Goal: Task Accomplishment & Management: Complete application form

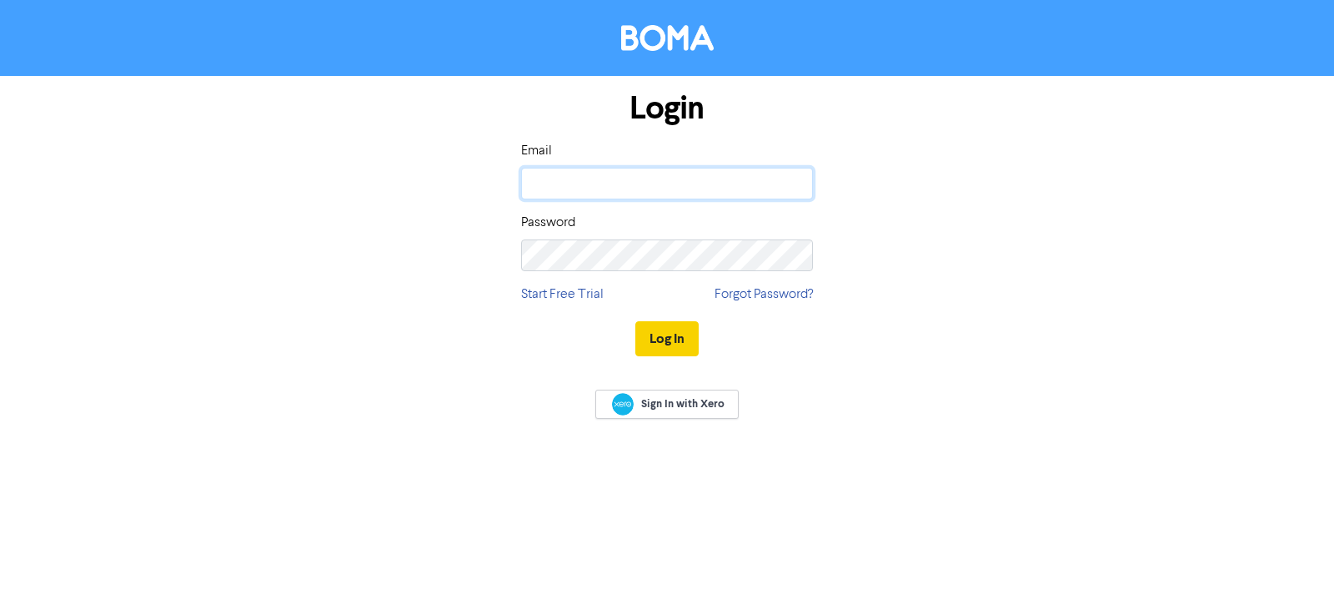
type input "[EMAIL_ADDRESS][DOMAIN_NAME]"
click at [671, 344] on button "Log In" at bounding box center [667, 338] width 63 height 35
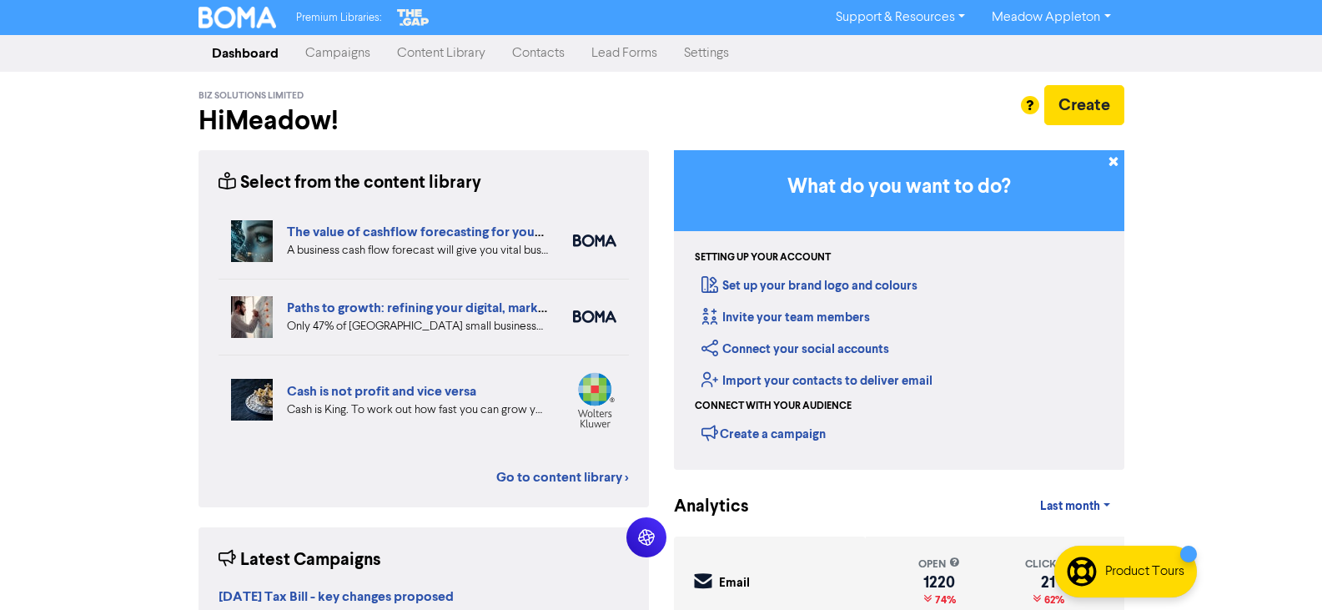
click at [535, 47] on link "Contacts" at bounding box center [538, 53] width 79 height 33
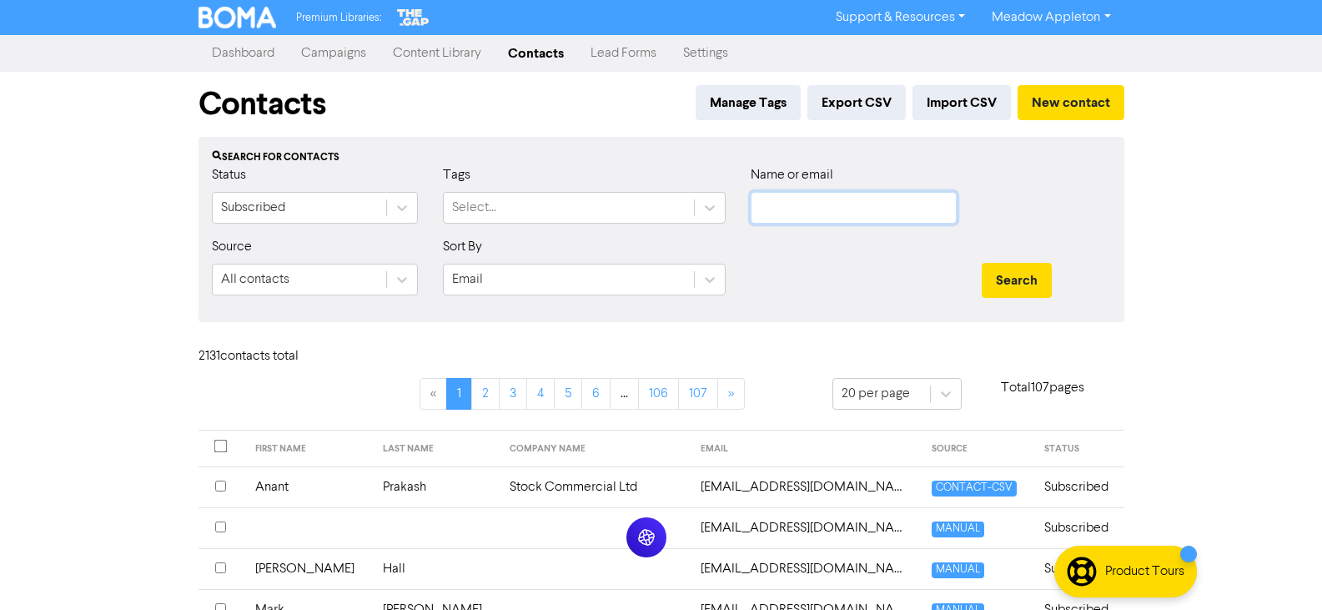
click at [917, 219] on input "text" at bounding box center [854, 208] width 206 height 32
paste input "[EMAIL_ADDRESS][DOMAIN_NAME]"
click at [1047, 272] on button "Search" at bounding box center [1017, 280] width 70 height 35
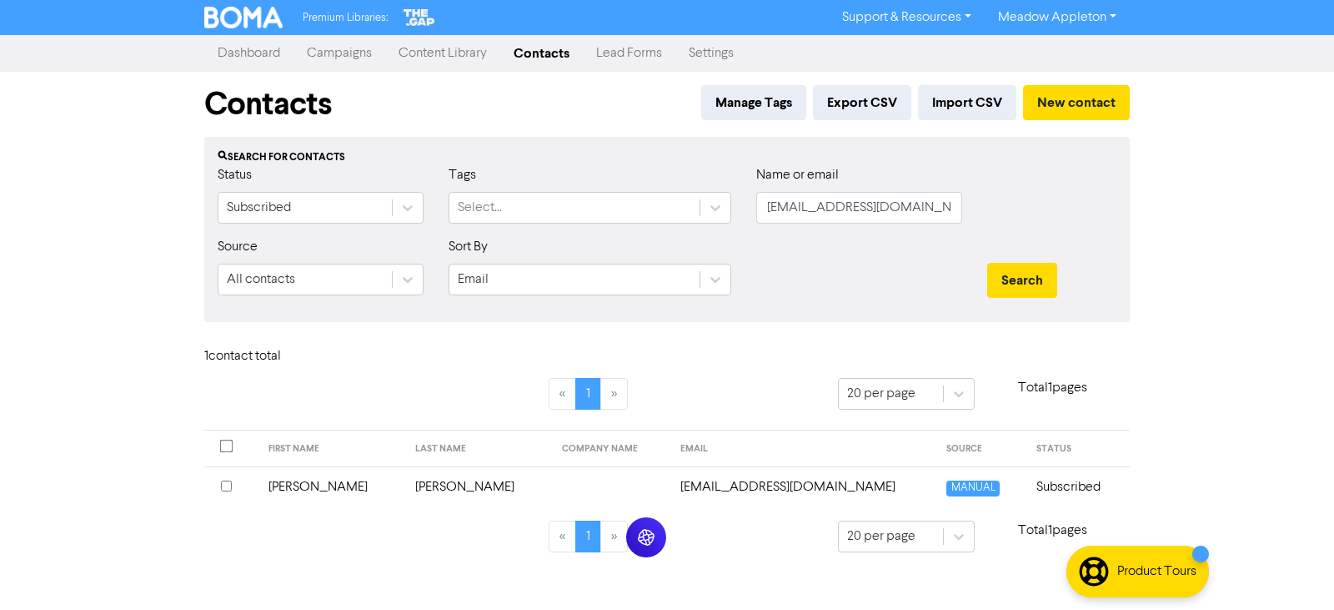
drag, startPoint x: 956, startPoint y: 224, endPoint x: 942, endPoint y: 212, distance: 18.3
click at [942, 212] on div "Name or email [EMAIL_ADDRESS][DOMAIN_NAME]" at bounding box center [859, 201] width 231 height 72
drag, startPoint x: 926, startPoint y: 209, endPoint x: 495, endPoint y: 217, distance: 431.3
click at [503, 211] on div "Status Subscribed Tags Select... Name or email [EMAIL_ADDRESS][DOMAIN_NAME]" at bounding box center [667, 201] width 924 height 72
paste input "mhoopercoach"
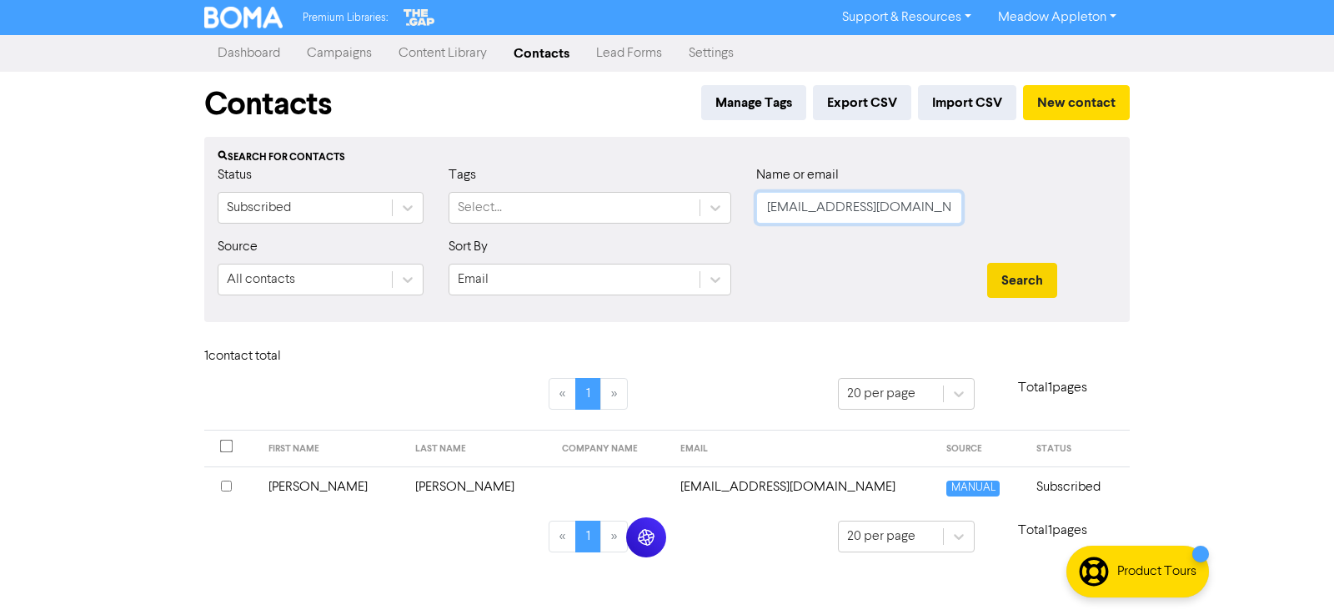
type input "[EMAIL_ADDRESS][DOMAIN_NAME]"
click at [1017, 285] on button "Search" at bounding box center [1023, 280] width 70 height 35
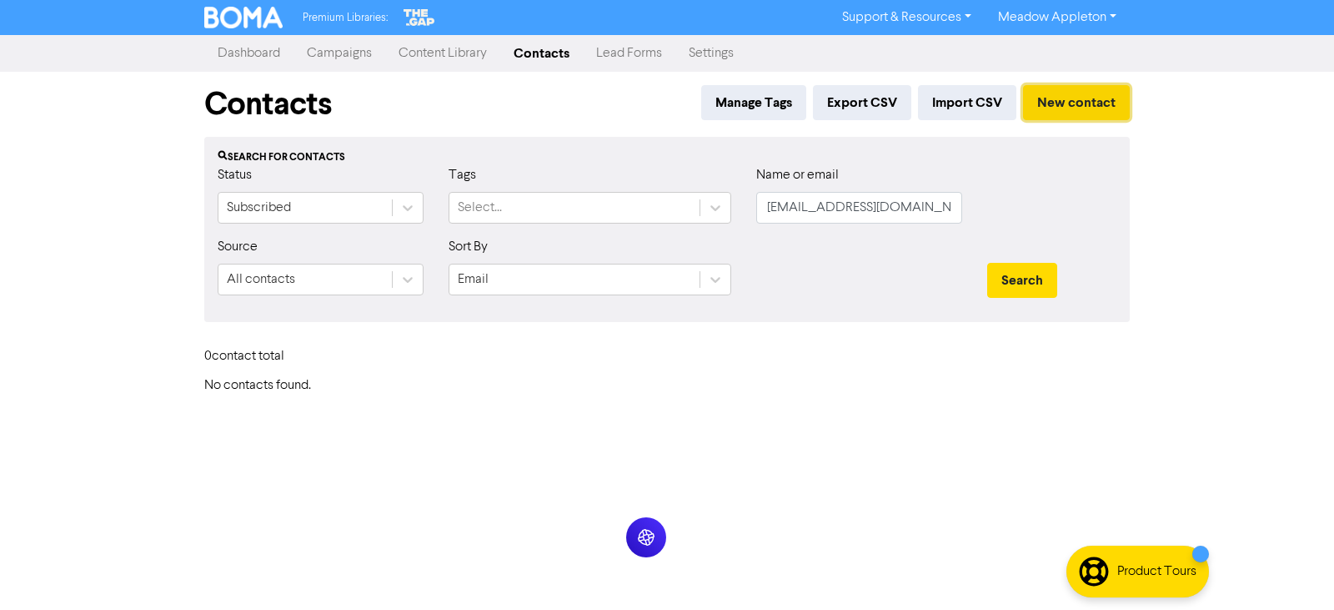
click at [1095, 99] on button "New contact" at bounding box center [1076, 102] width 107 height 35
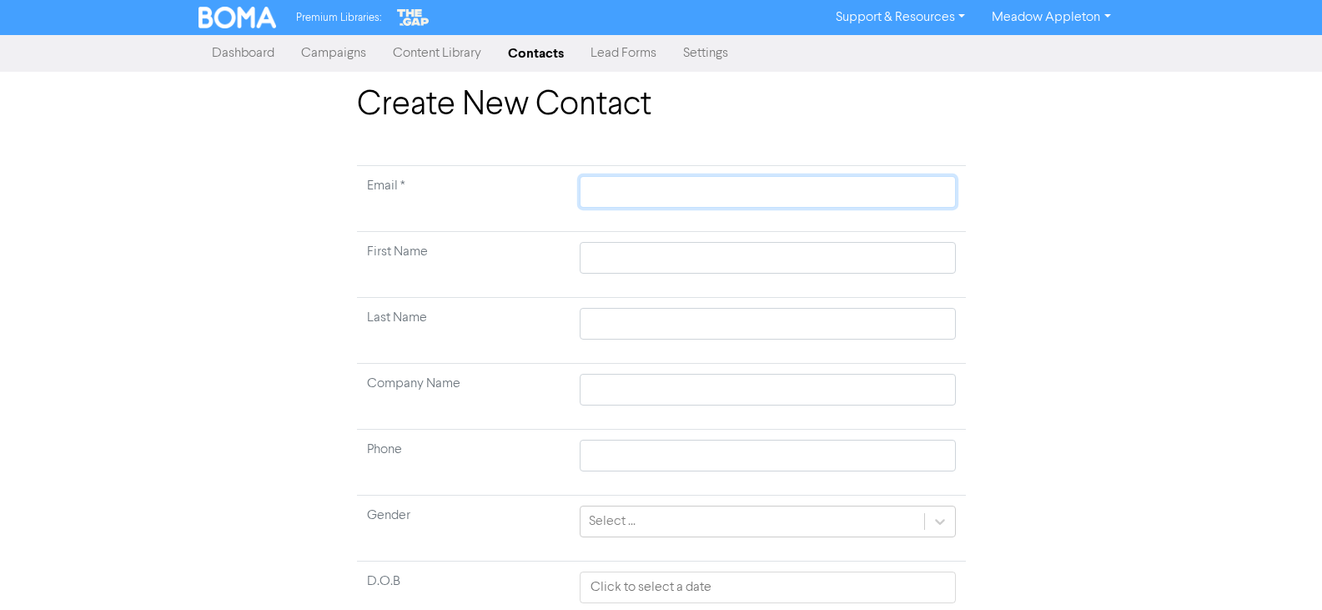
click at [642, 181] on input "text" at bounding box center [767, 192] width 375 height 32
paste input "[EMAIL_ADDRESS][DOMAIN_NAME]"
type input "[EMAIL_ADDRESS][DOMAIN_NAME]"
click at [655, 259] on input "text" at bounding box center [767, 258] width 375 height 32
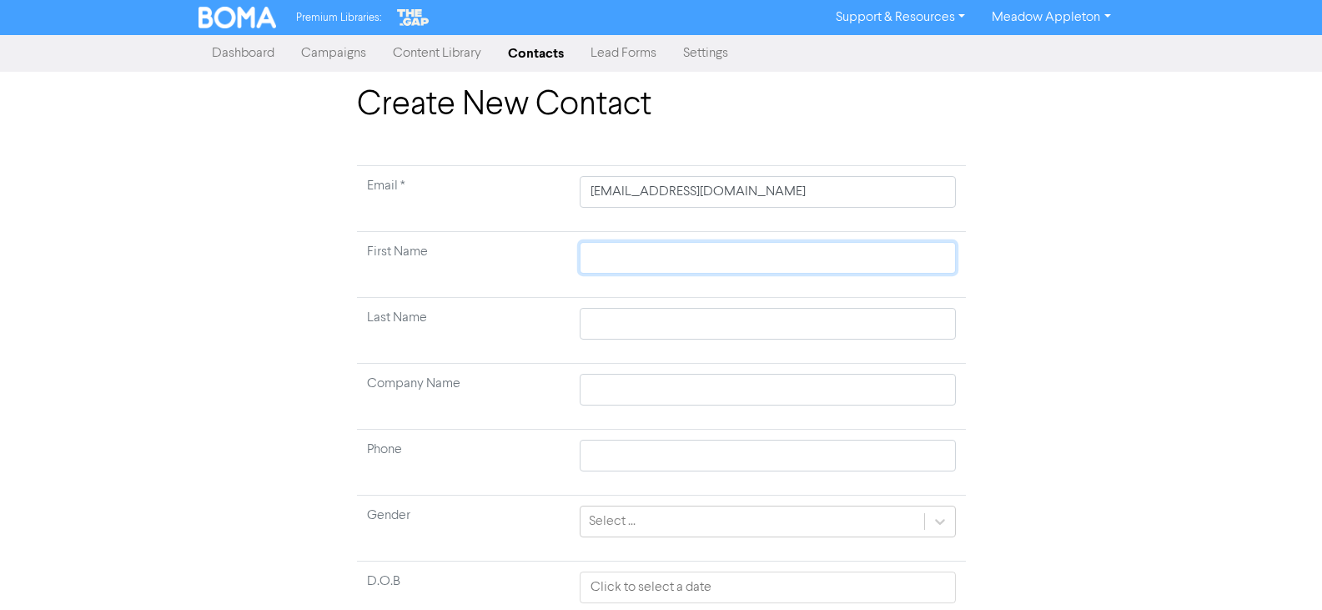
paste input "[PERSON_NAME]"
type input "[PERSON_NAME]"
drag, startPoint x: 642, startPoint y: 260, endPoint x: 557, endPoint y: 258, distance: 85.1
click at [557, 258] on tr "First Name [PERSON_NAME]" at bounding box center [661, 265] width 609 height 66
type input "[PERSON_NAME] [PERSON_NAME]"
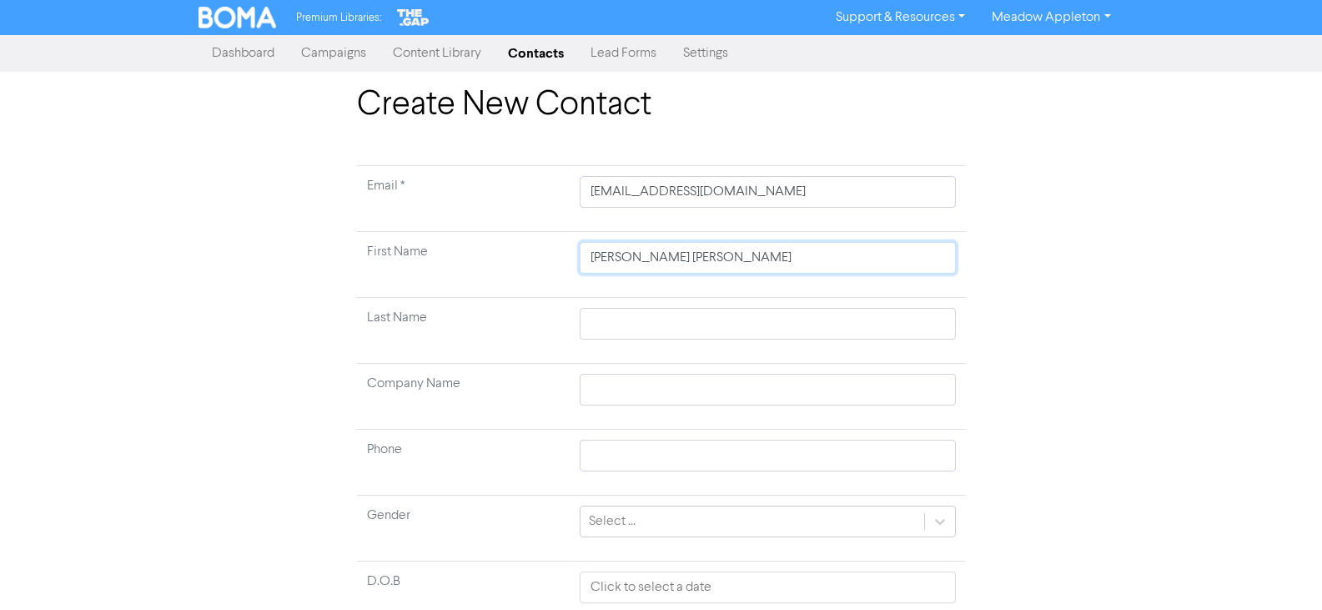
type input "[PERSON_NAME] [PERSON_NAME]"
drag, startPoint x: 636, startPoint y: 332, endPoint x: 691, endPoint y: 324, distance: 55.7
click at [636, 332] on input "text" at bounding box center [767, 324] width 375 height 32
paste input "[PERSON_NAME],"
type input "[PERSON_NAME],"
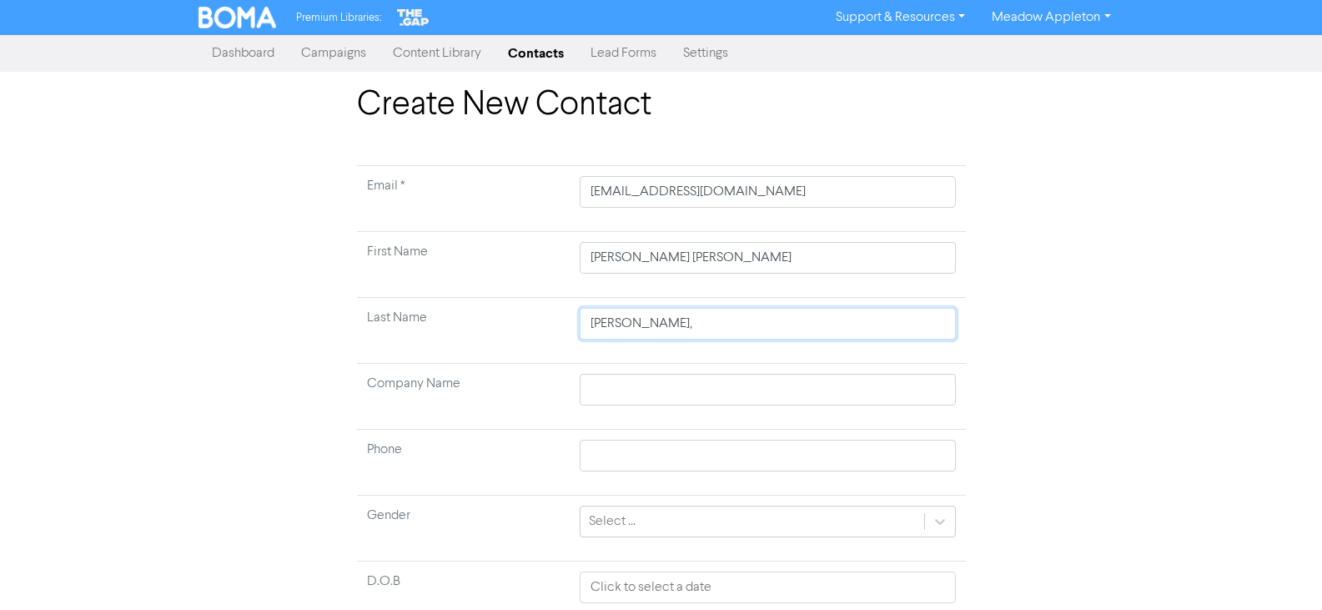
type input "[PERSON_NAME],"
type input "[PERSON_NAME]"
click at [639, 256] on input "[PERSON_NAME] [PERSON_NAME]" at bounding box center [767, 258] width 375 height 32
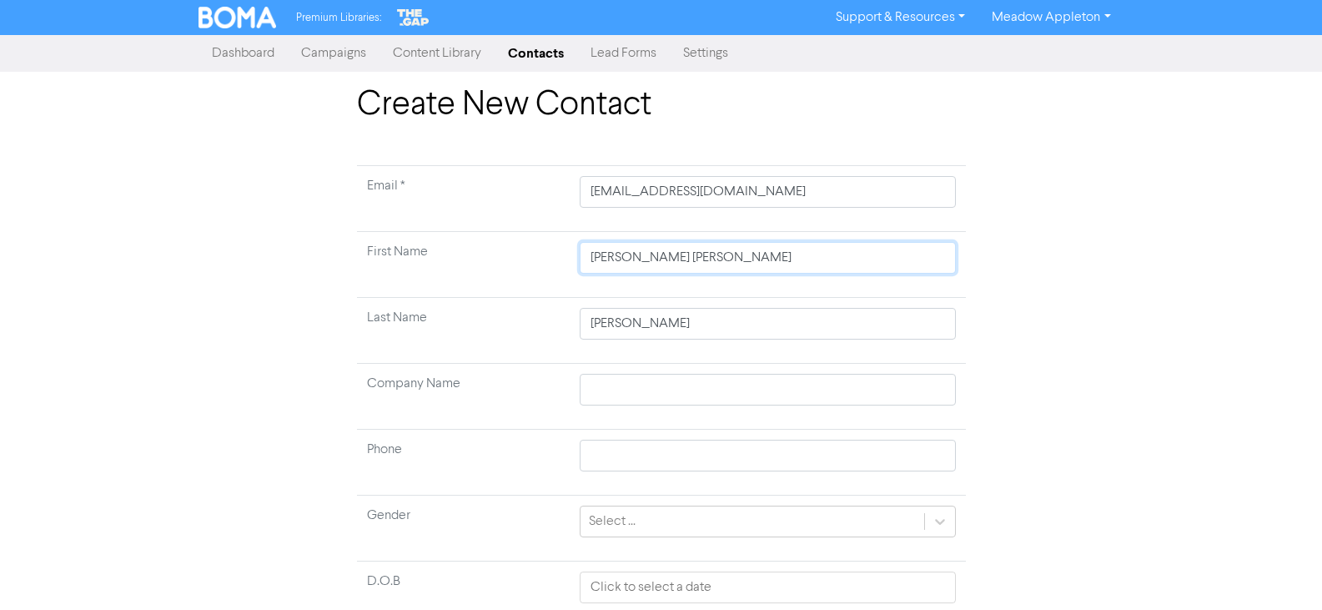
type input "Mark"
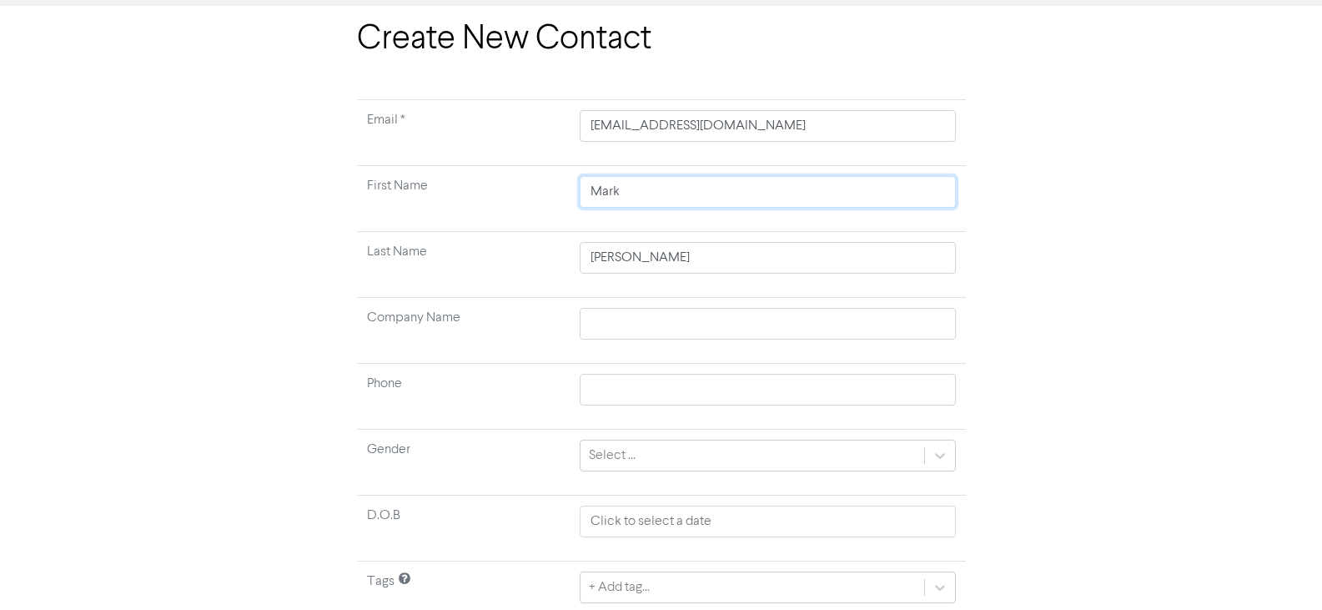
scroll to position [131, 0]
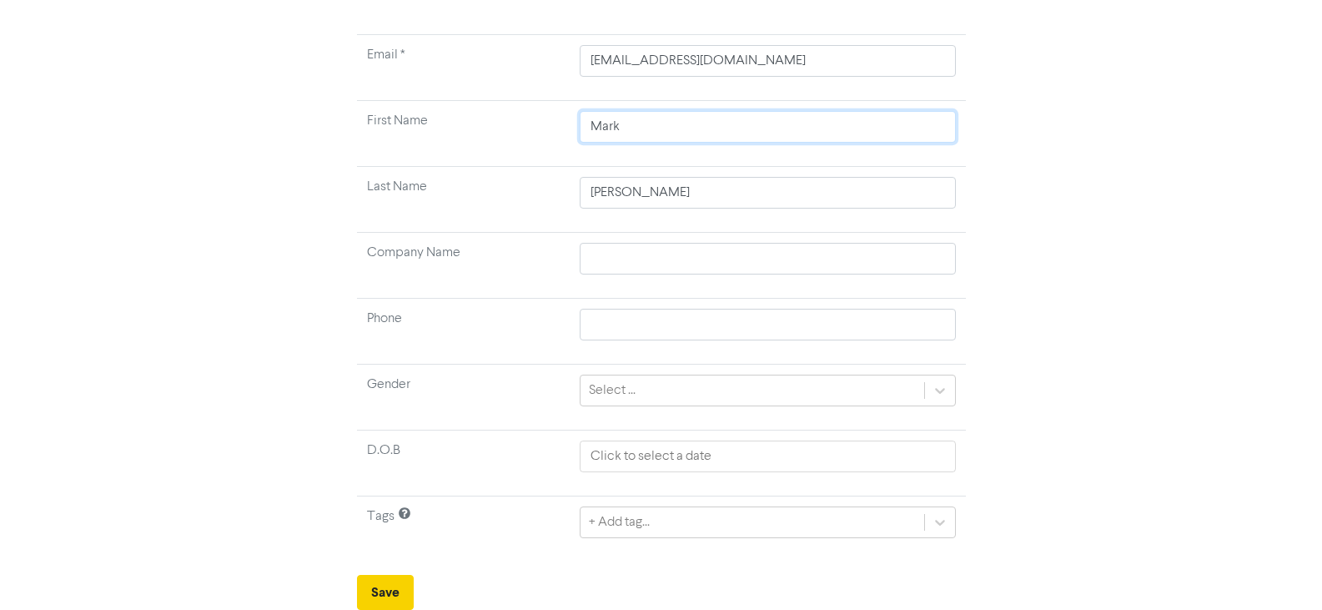
type input "Mark"
click at [377, 598] on button "Save" at bounding box center [385, 592] width 57 height 35
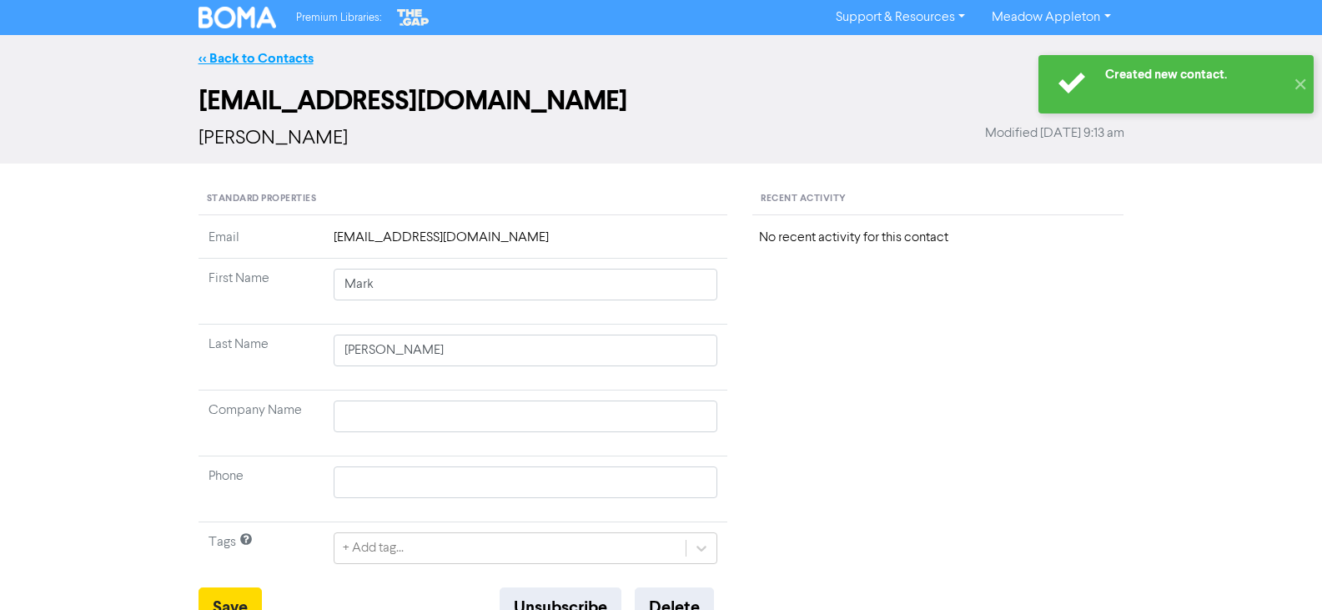
click at [219, 57] on link "<< Back to Contacts" at bounding box center [256, 58] width 115 height 17
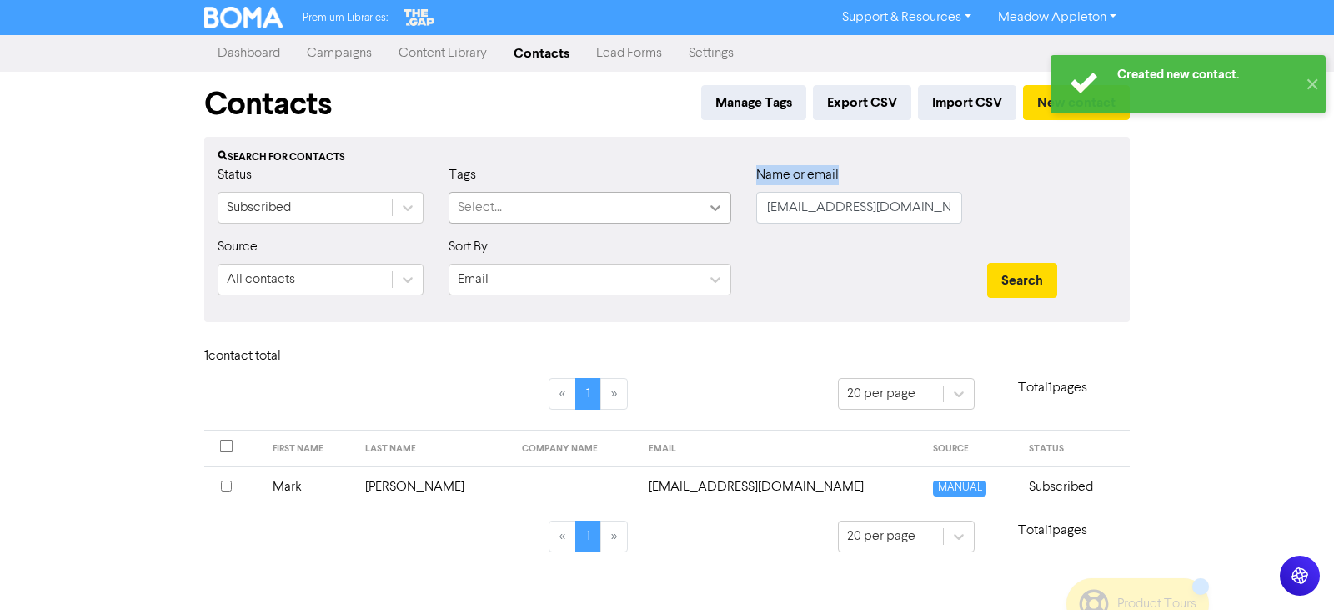
drag, startPoint x: 965, startPoint y: 209, endPoint x: 718, endPoint y: 211, distance: 246.9
click at [718, 211] on div "Status Subscribed Tags Select... Name or email [EMAIL_ADDRESS][DOMAIN_NAME]" at bounding box center [667, 201] width 924 height 72
click at [963, 215] on div "Name or email [EMAIL_ADDRESS][DOMAIN_NAME]" at bounding box center [859, 201] width 231 height 72
click at [952, 204] on input "[EMAIL_ADDRESS][DOMAIN_NAME]" at bounding box center [859, 208] width 206 height 32
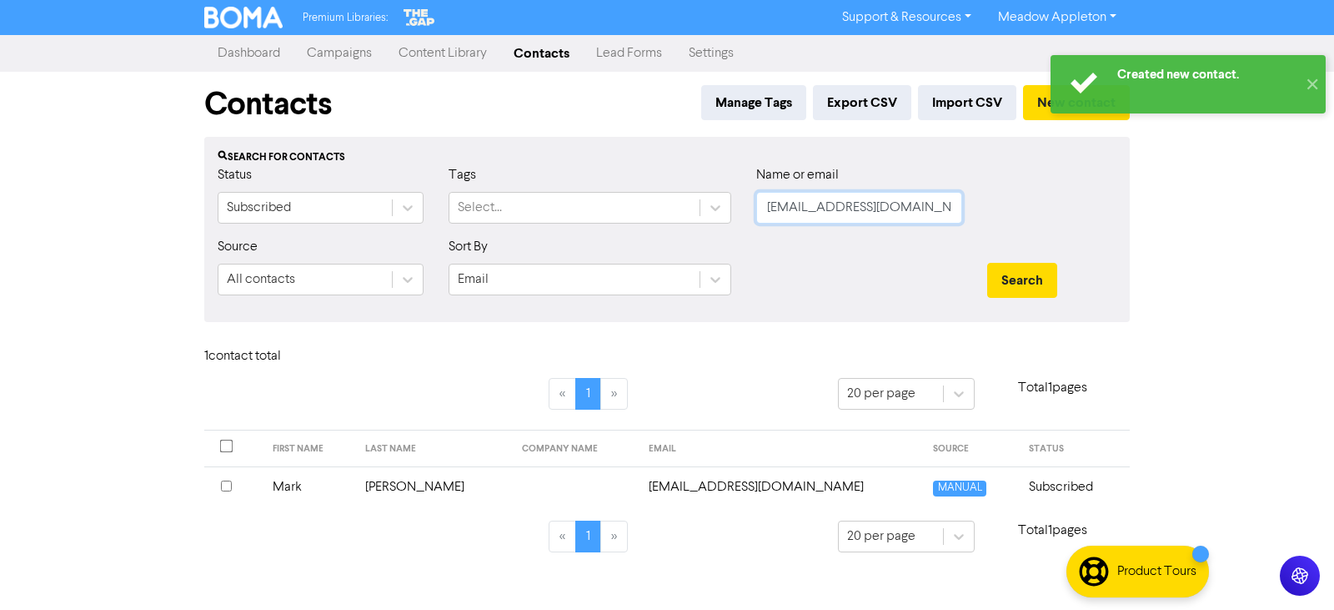
click at [952, 204] on input "[EMAIL_ADDRESS][DOMAIN_NAME]" at bounding box center [859, 208] width 206 height 32
paste input "[PERSON_NAME][EMAIL_ADDRESS][PERSON_NAME][DOMAIN_NAME]"
click at [998, 268] on button "Search" at bounding box center [1023, 280] width 70 height 35
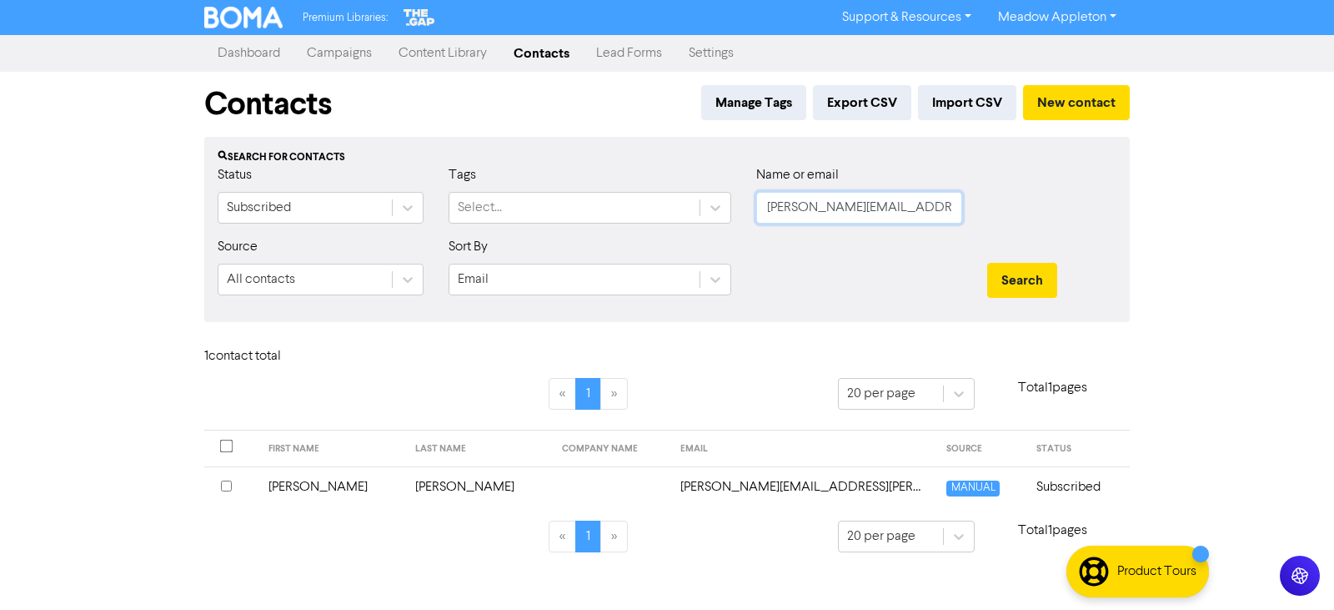
drag, startPoint x: 862, startPoint y: 211, endPoint x: 741, endPoint y: 215, distance: 121.8
click at [741, 215] on div "Status Subscribed Tags Select... Name or email [PERSON_NAME][EMAIL_ADDRESS][PER…" at bounding box center [667, 201] width 924 height 72
paste input "[PERSON_NAME]"
type input "[PERSON_NAME][EMAIL_ADDRESS][DOMAIN_NAME]"
click at [1048, 269] on button "Search" at bounding box center [1023, 280] width 70 height 35
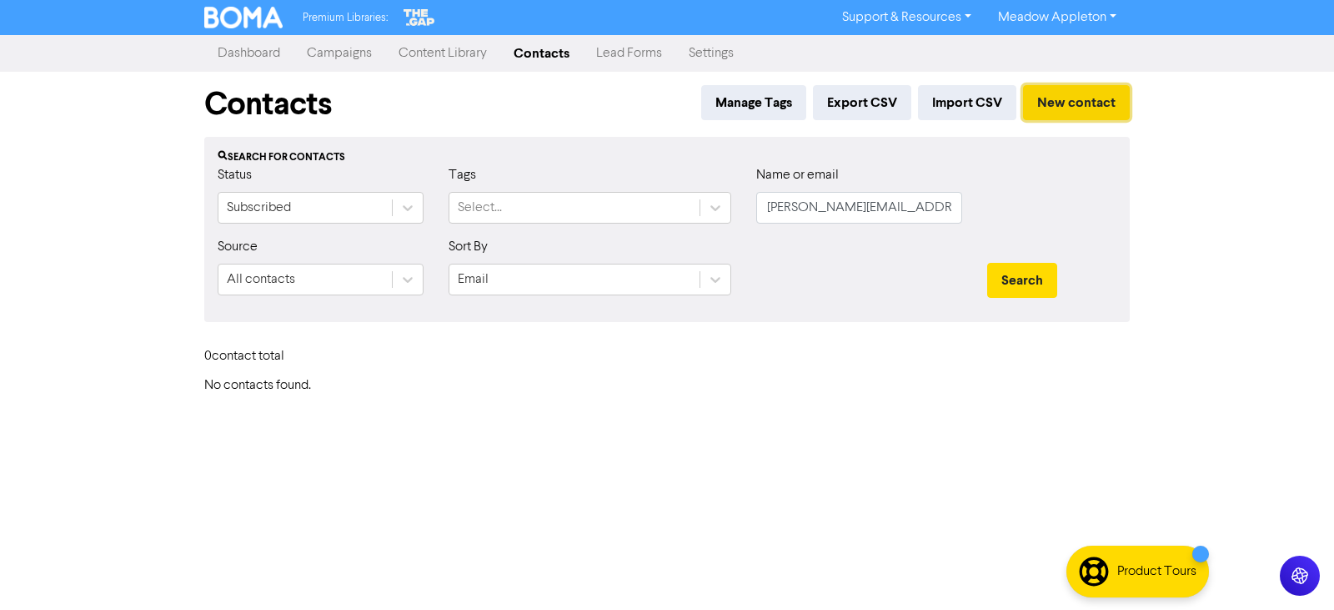
click at [1074, 116] on button "New contact" at bounding box center [1076, 102] width 107 height 35
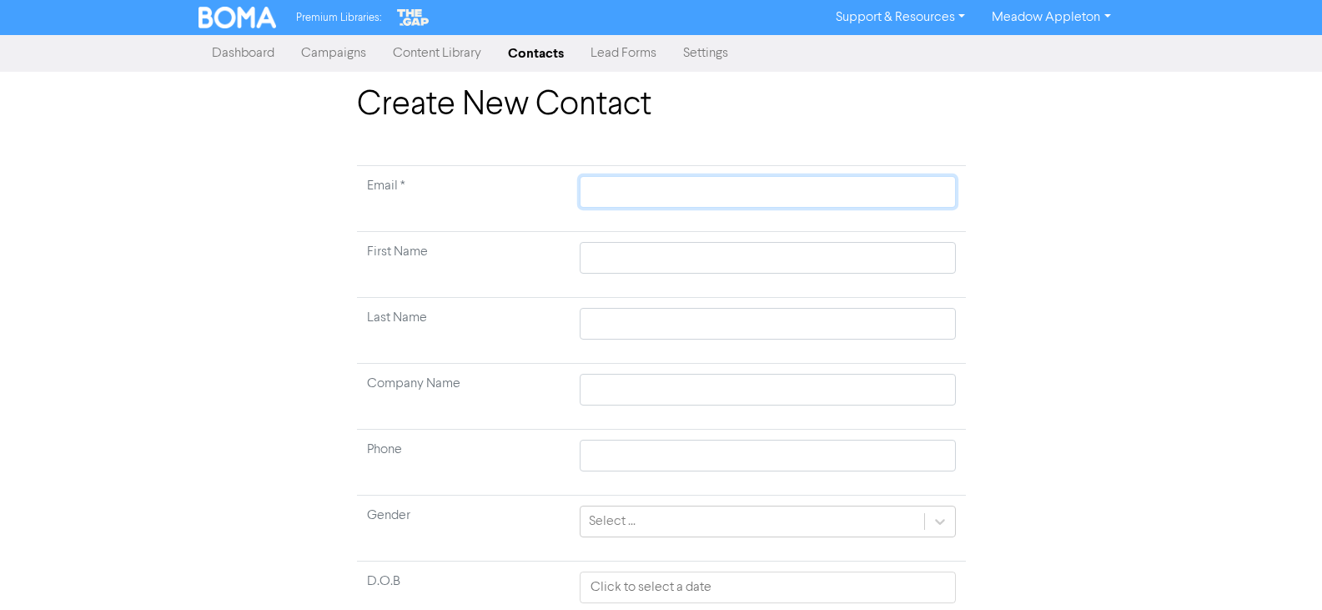
click at [607, 178] on input "text" at bounding box center [767, 192] width 375 height 32
paste input "[PERSON_NAME][EMAIL_ADDRESS][DOMAIN_NAME]"
type input "[PERSON_NAME][EMAIL_ADDRESS][DOMAIN_NAME]"
click at [621, 266] on input "text" at bounding box center [767, 258] width 375 height 32
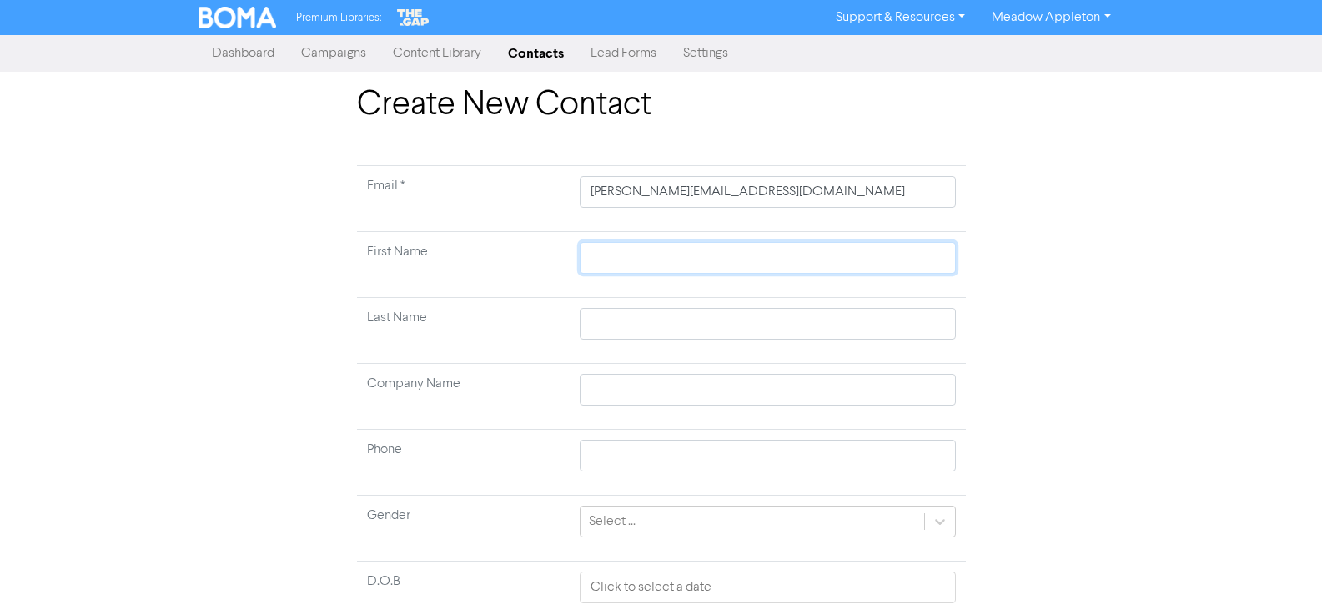
paste input "[PERSON_NAME], Pillok"
type input "[PERSON_NAME], Pillok"
drag, startPoint x: 616, startPoint y: 259, endPoint x: 484, endPoint y: 249, distance: 132.2
click at [484, 249] on tr "First Name [PERSON_NAME]" at bounding box center [661, 265] width 609 height 66
type input "Pillok"
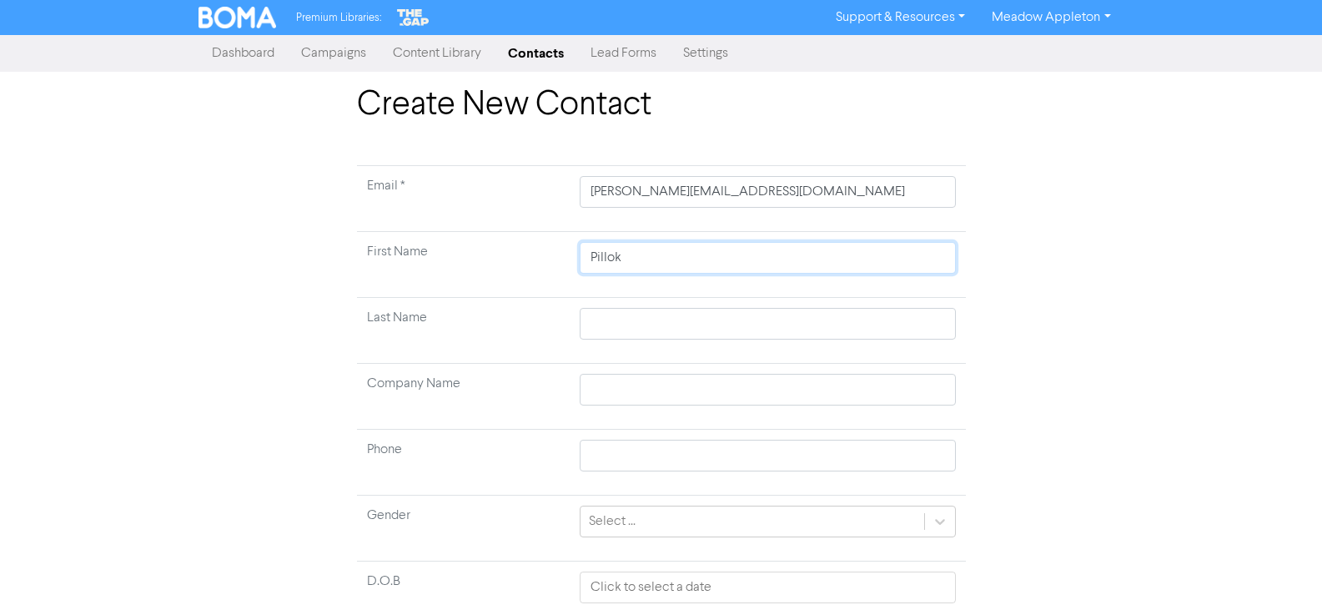
type input "Pillok"
click at [613, 329] on input "text" at bounding box center [767, 324] width 375 height 32
paste input "[PERSON_NAME],"
type input "[PERSON_NAME],"
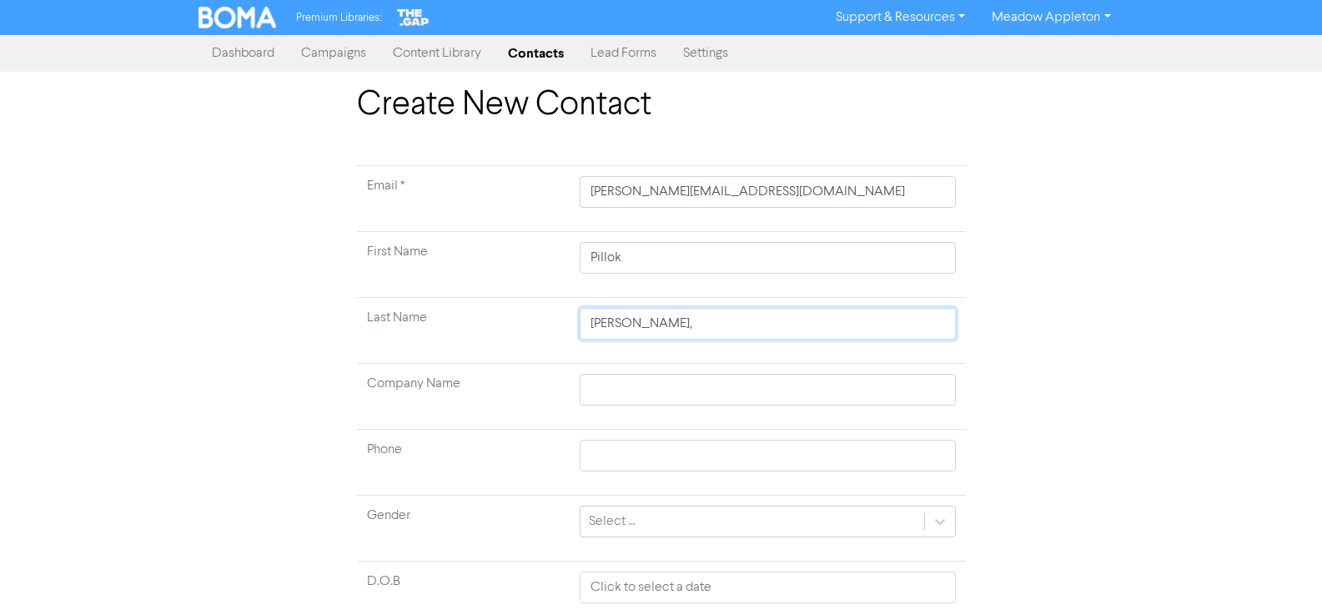
type input "[PERSON_NAME]"
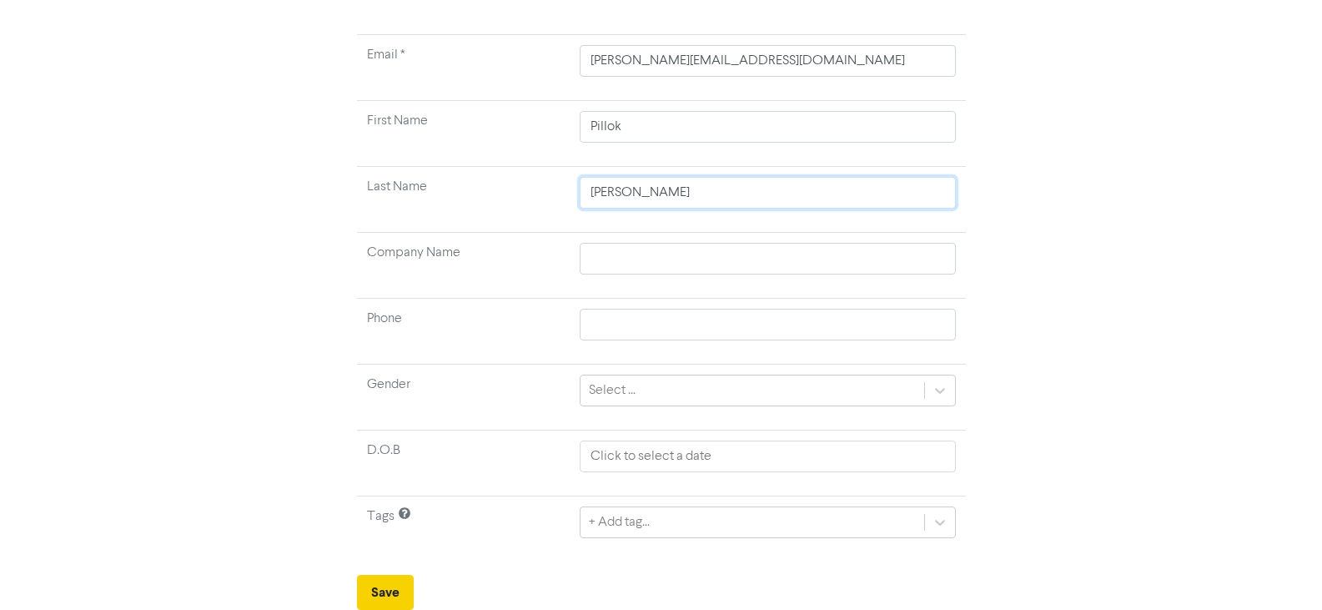
type input "[PERSON_NAME]"
click at [396, 584] on button "Save" at bounding box center [385, 592] width 57 height 35
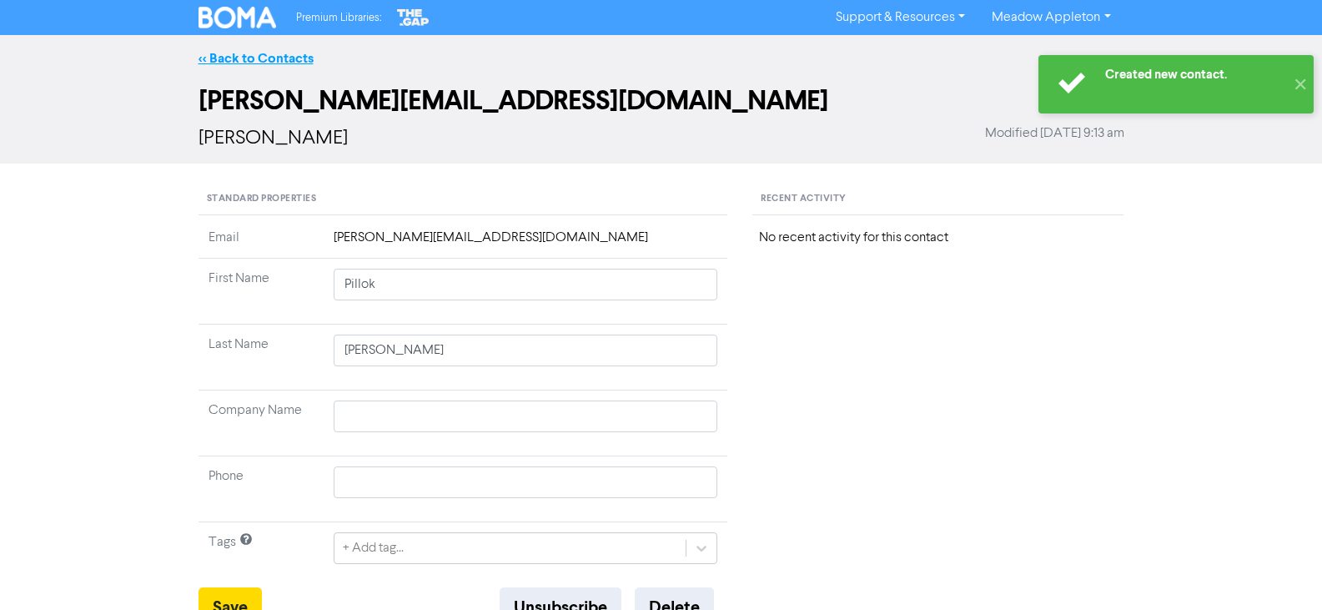
click at [247, 56] on link "<< Back to Contacts" at bounding box center [256, 58] width 115 height 17
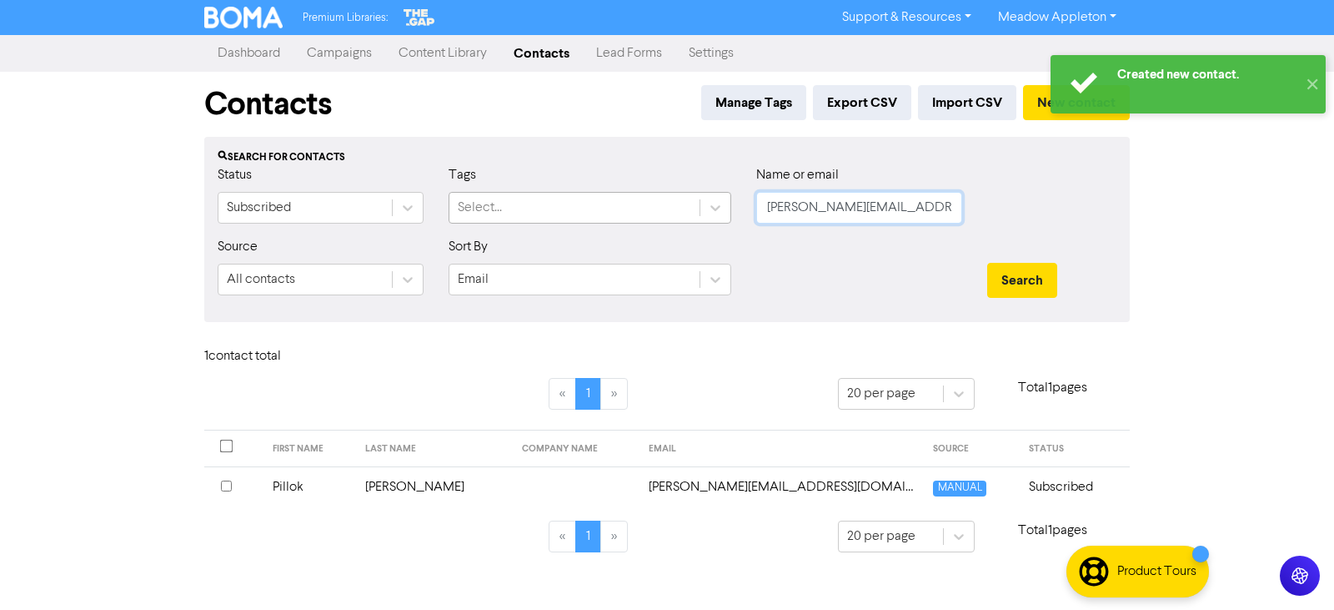
drag, startPoint x: 907, startPoint y: 206, endPoint x: 606, endPoint y: 213, distance: 300.3
click at [606, 213] on div "Status Subscribed Tags Select... Name or email [PERSON_NAME][EMAIL_ADDRESS][DOM…" at bounding box center [667, 201] width 924 height 72
paste input "[EMAIL_ADDRESS][DOMAIN_NAME]"
type input "[EMAIL_ADDRESS][DOMAIN_NAME]"
click at [1038, 268] on button "Search" at bounding box center [1023, 280] width 70 height 35
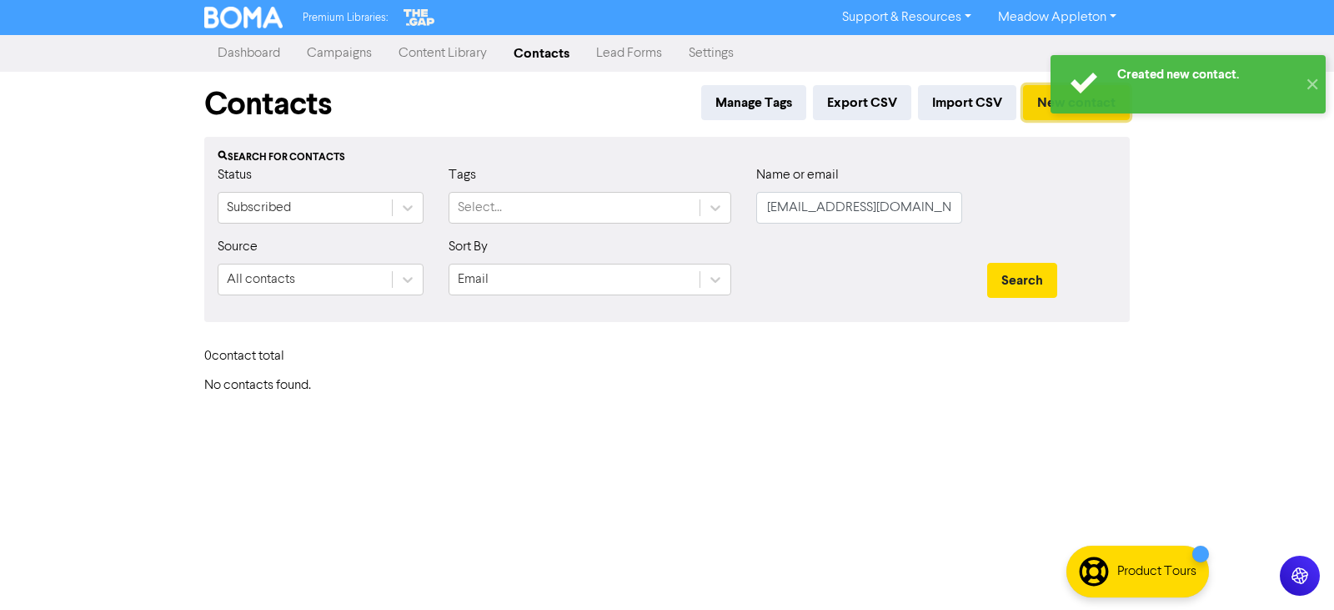
click at [1034, 106] on button "New contact" at bounding box center [1076, 102] width 107 height 35
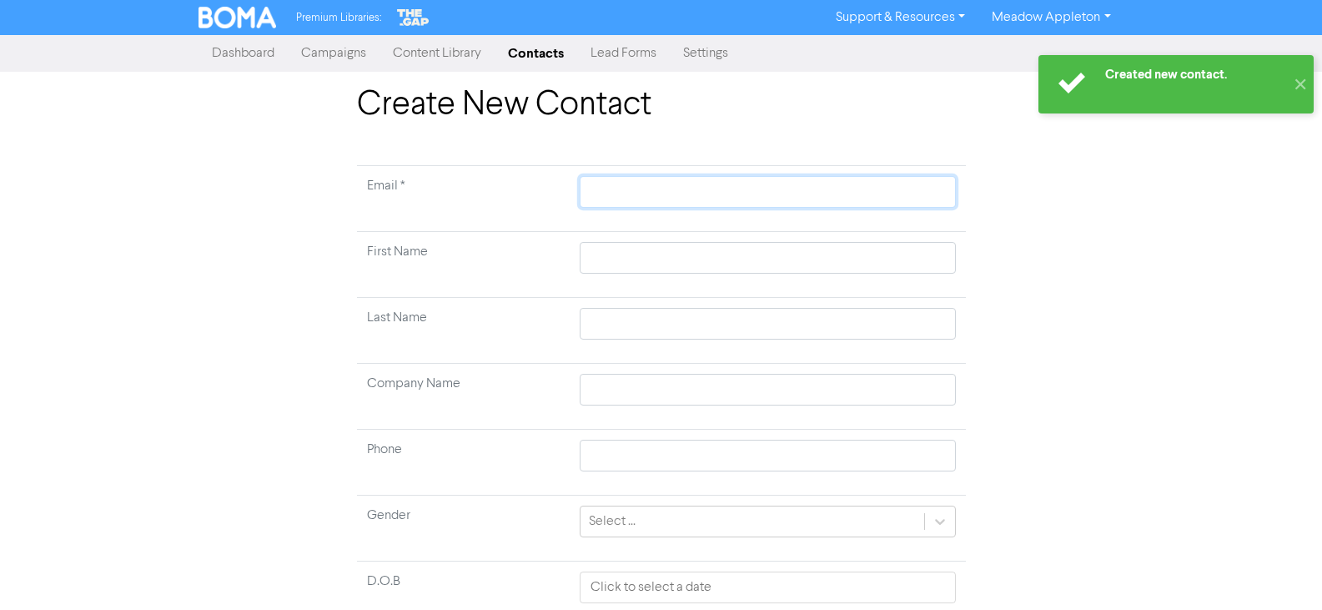
click at [624, 184] on input "text" at bounding box center [767, 192] width 375 height 32
paste input "[EMAIL_ADDRESS][DOMAIN_NAME]"
type input "[EMAIL_ADDRESS][DOMAIN_NAME]"
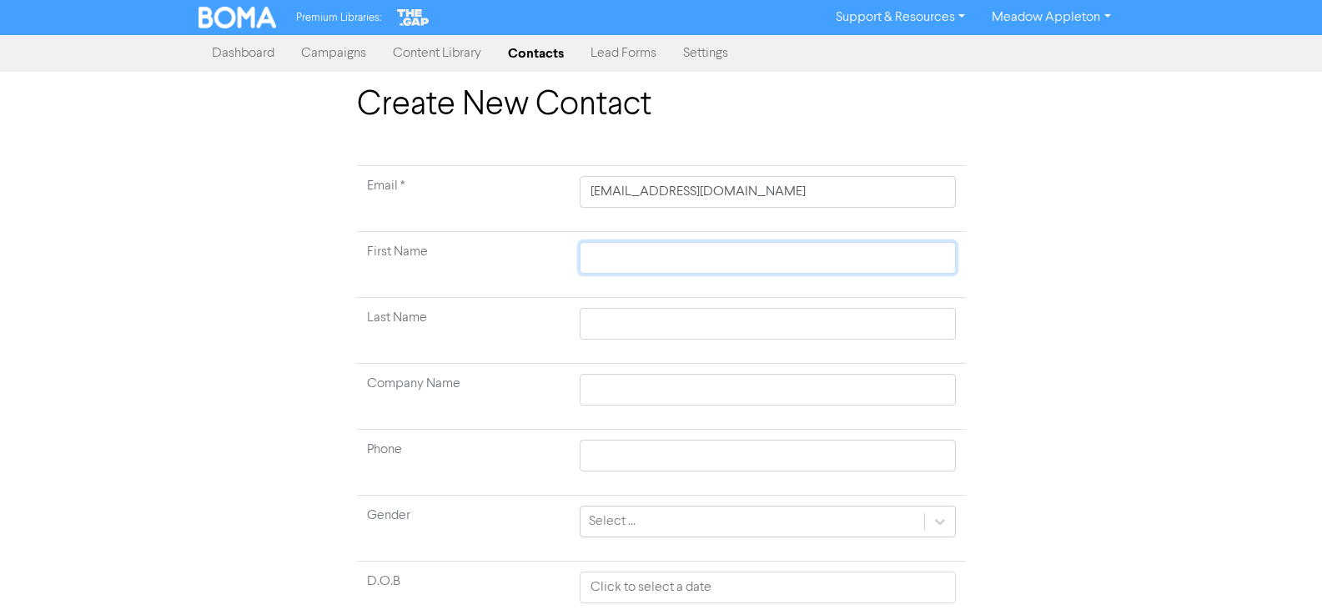
drag, startPoint x: 686, startPoint y: 247, endPoint x: 689, endPoint y: 256, distance: 9.8
click at [686, 247] on input "text" at bounding box center [767, 258] width 375 height 32
paste input "[PERSON_NAME]"
type input "[PERSON_NAME]"
drag, startPoint x: 632, startPoint y: 256, endPoint x: 500, endPoint y: 263, distance: 132.8
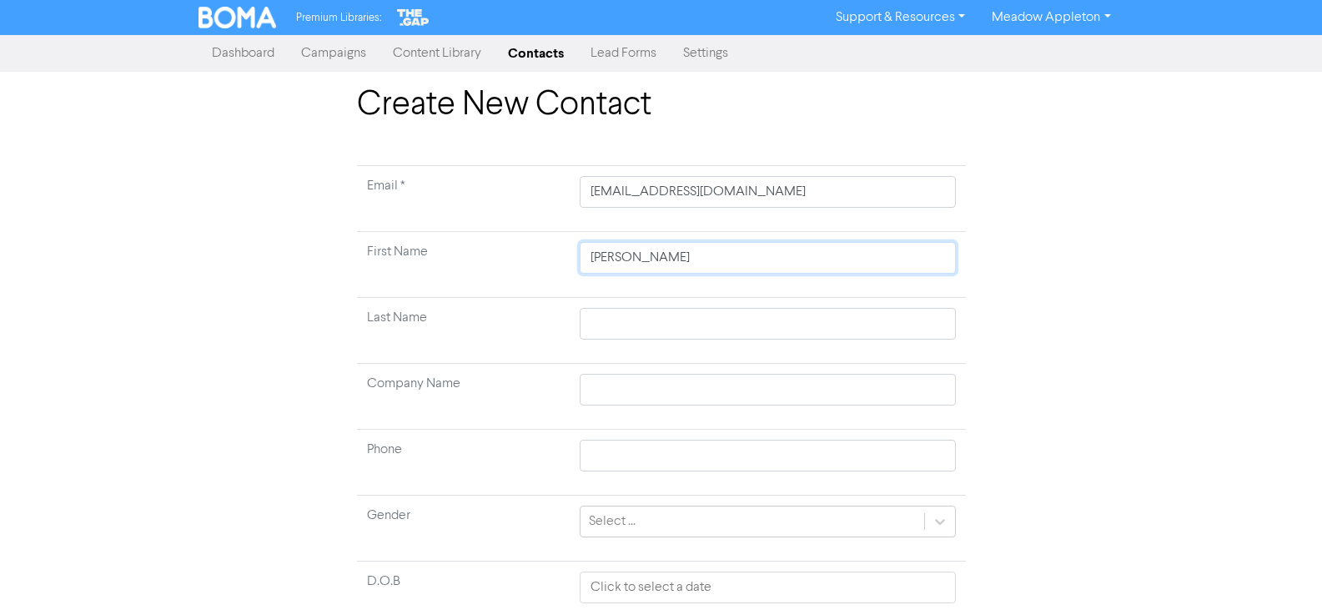
click at [500, 263] on tr "First Name [PERSON_NAME]" at bounding box center [661, 265] width 609 height 66
type input "[PERSON_NAME]"
click at [645, 325] on input "text" at bounding box center [767, 324] width 375 height 32
paste input "[PERSON_NAME],"
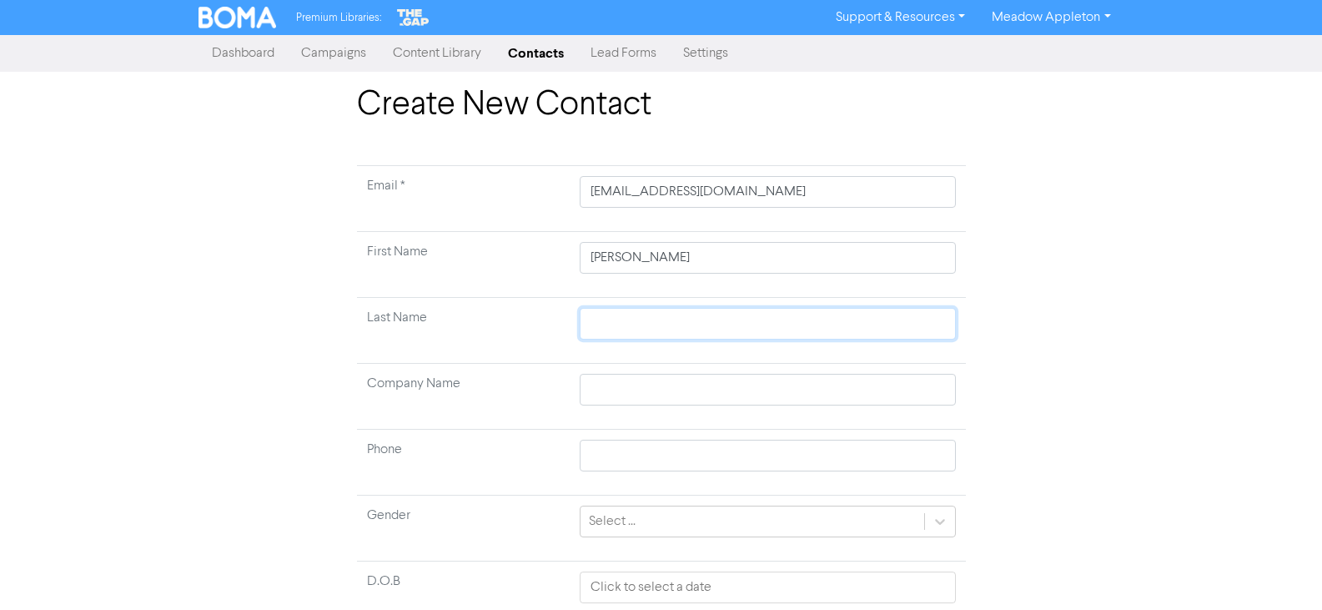
type input "[PERSON_NAME],"
type input "[PERSON_NAME]"
click at [675, 258] on input "[PERSON_NAME]" at bounding box center [767, 258] width 375 height 32
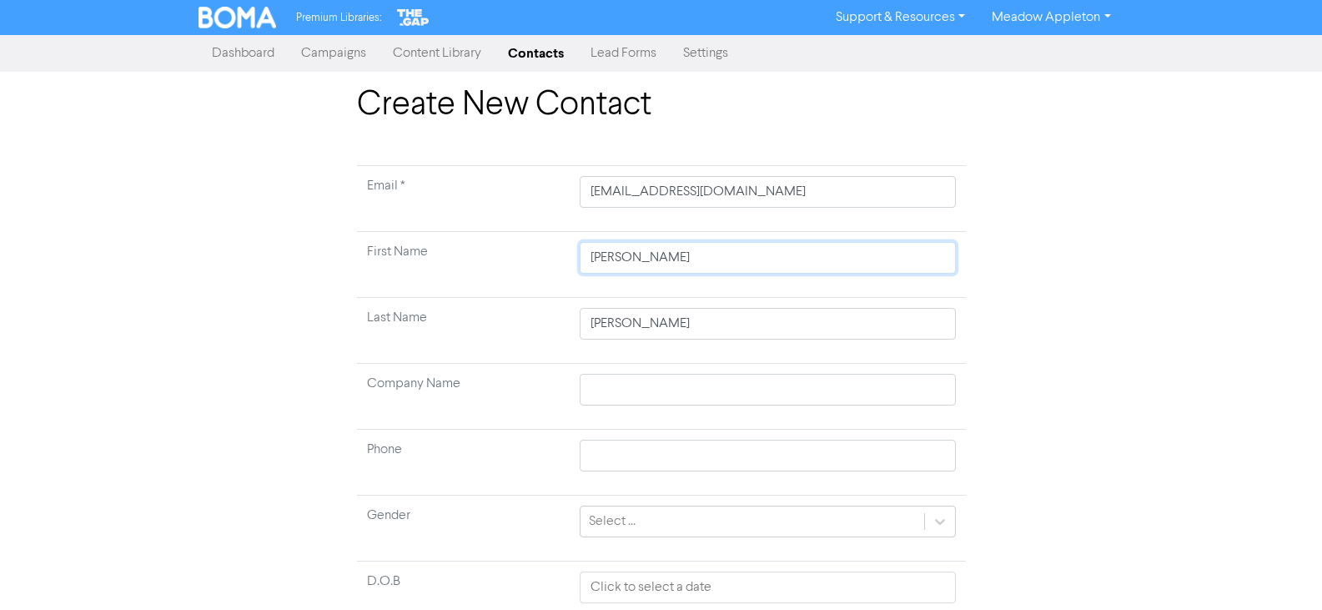
click at [675, 258] on input "[PERSON_NAME]" at bounding box center [767, 258] width 375 height 32
type input "[PERSON_NAME]"
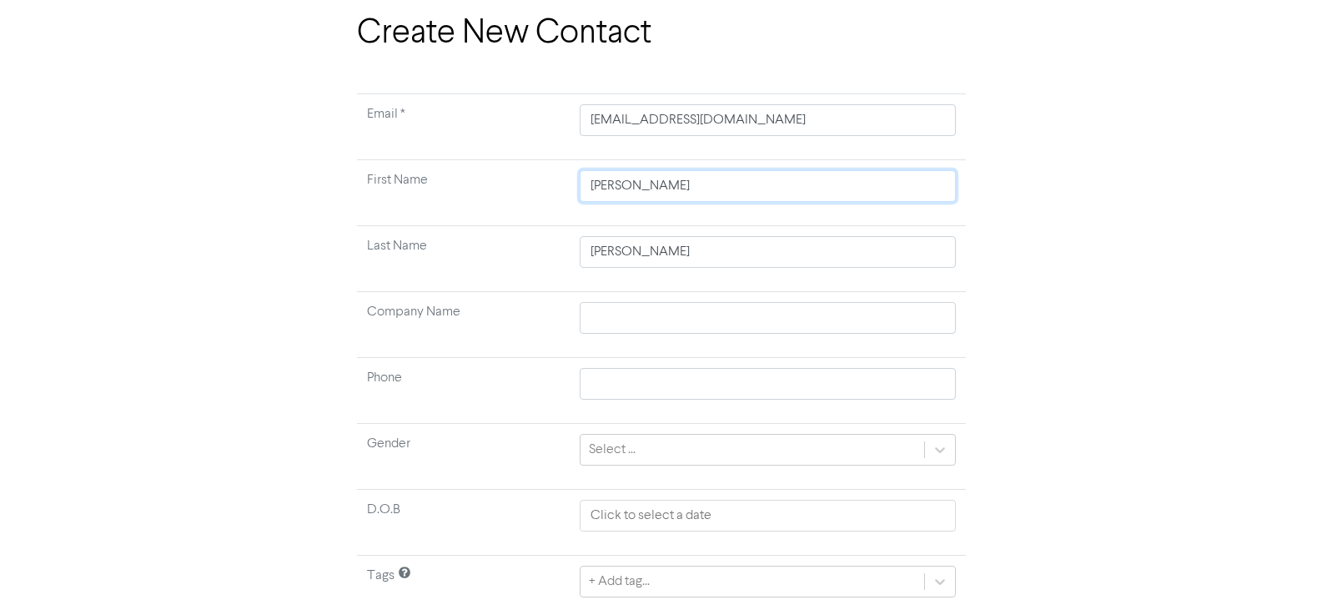
scroll to position [131, 0]
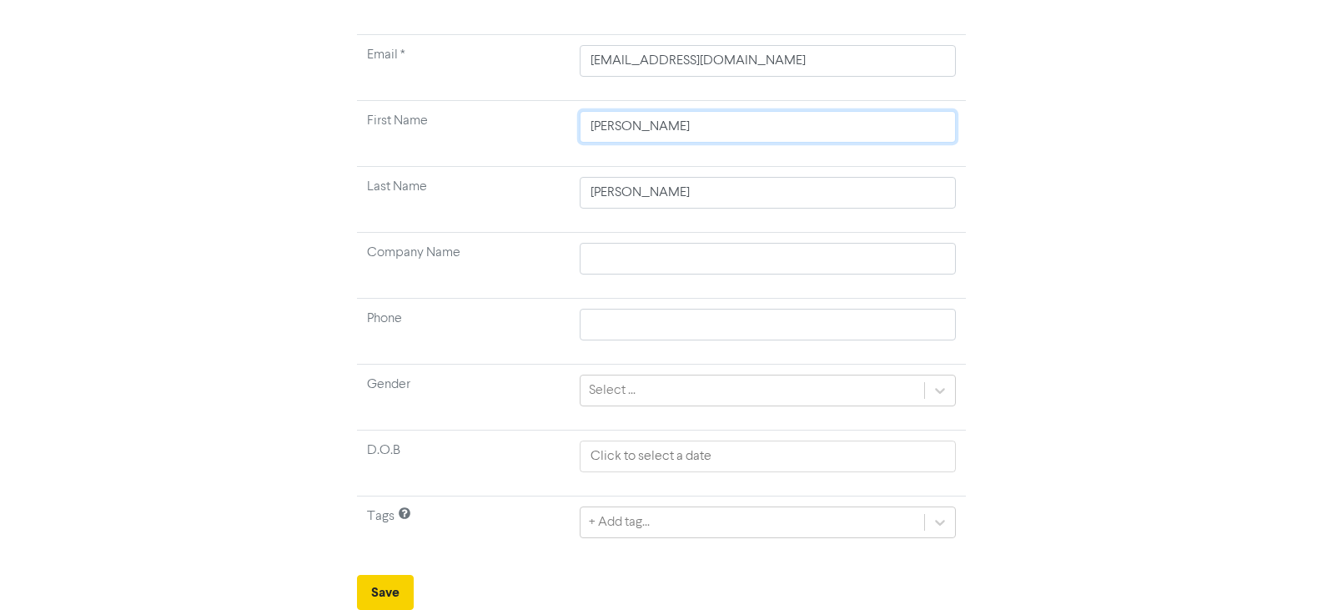
type input "[PERSON_NAME]"
click at [365, 585] on button "Save" at bounding box center [385, 592] width 57 height 35
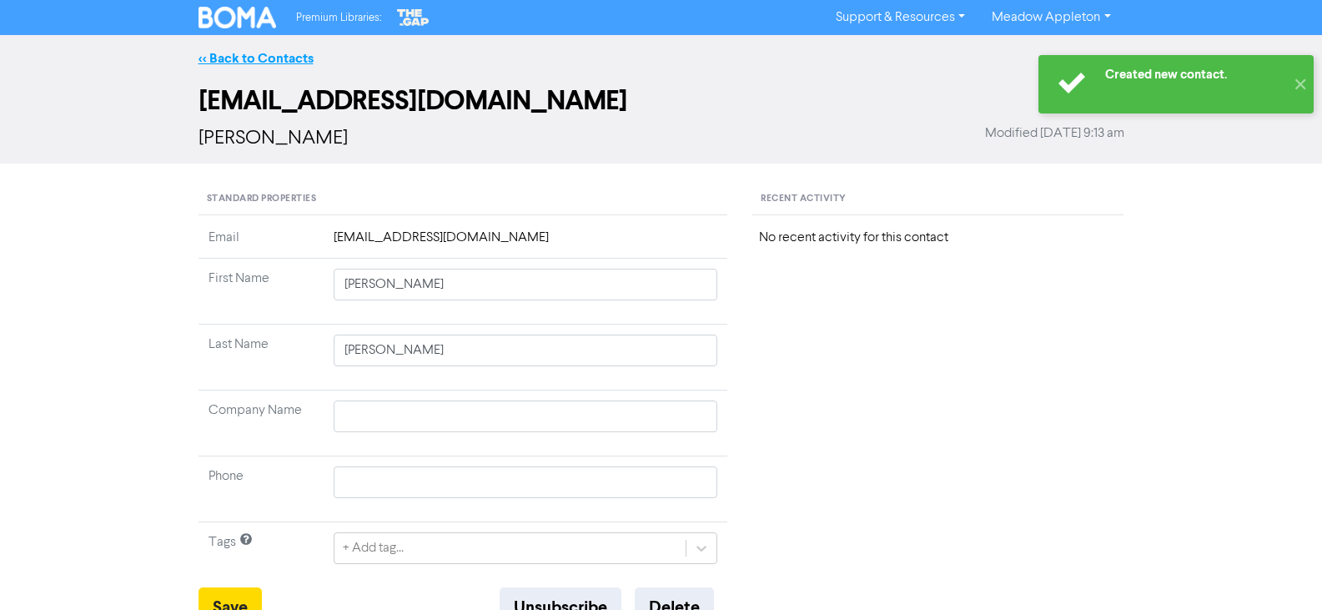
click at [232, 63] on link "<< Back to Contacts" at bounding box center [256, 58] width 115 height 17
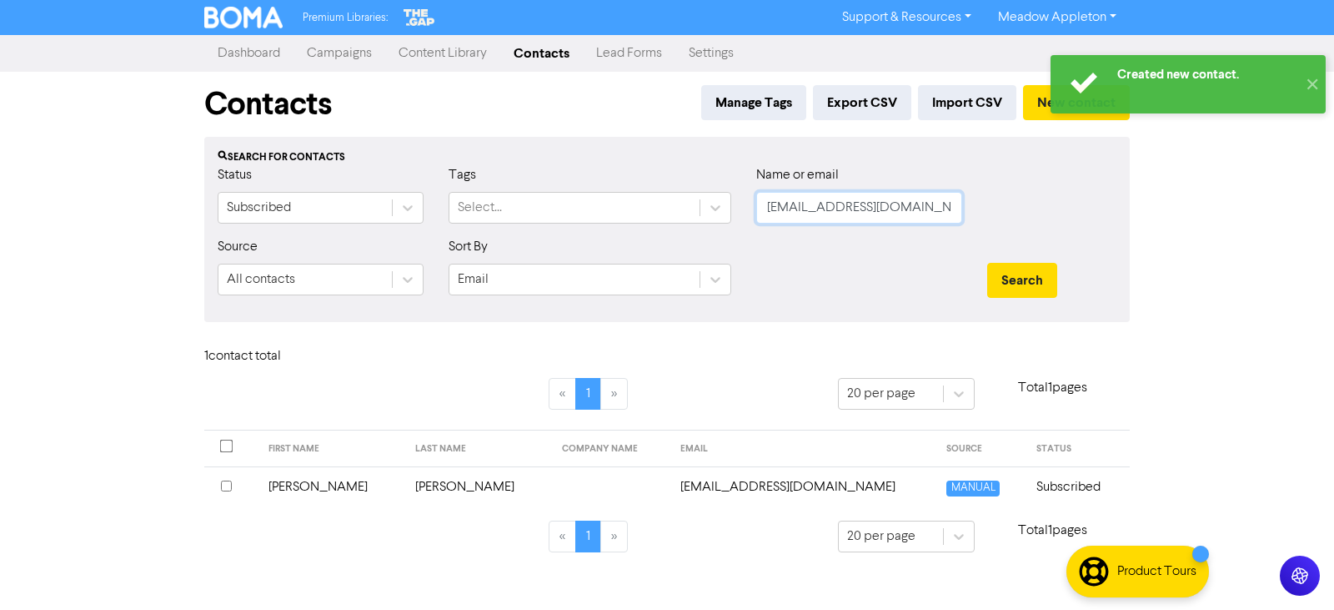
click at [927, 210] on input "[EMAIL_ADDRESS][DOMAIN_NAME]" at bounding box center [859, 208] width 206 height 32
drag, startPoint x: 927, startPoint y: 209, endPoint x: 624, endPoint y: 216, distance: 303.7
click at [624, 216] on div "Status Subscribed Tags Select... Name or email [EMAIL_ADDRESS][DOMAIN_NAME]" at bounding box center [667, 201] width 924 height 72
click at [988, 263] on button "Search" at bounding box center [1023, 280] width 70 height 35
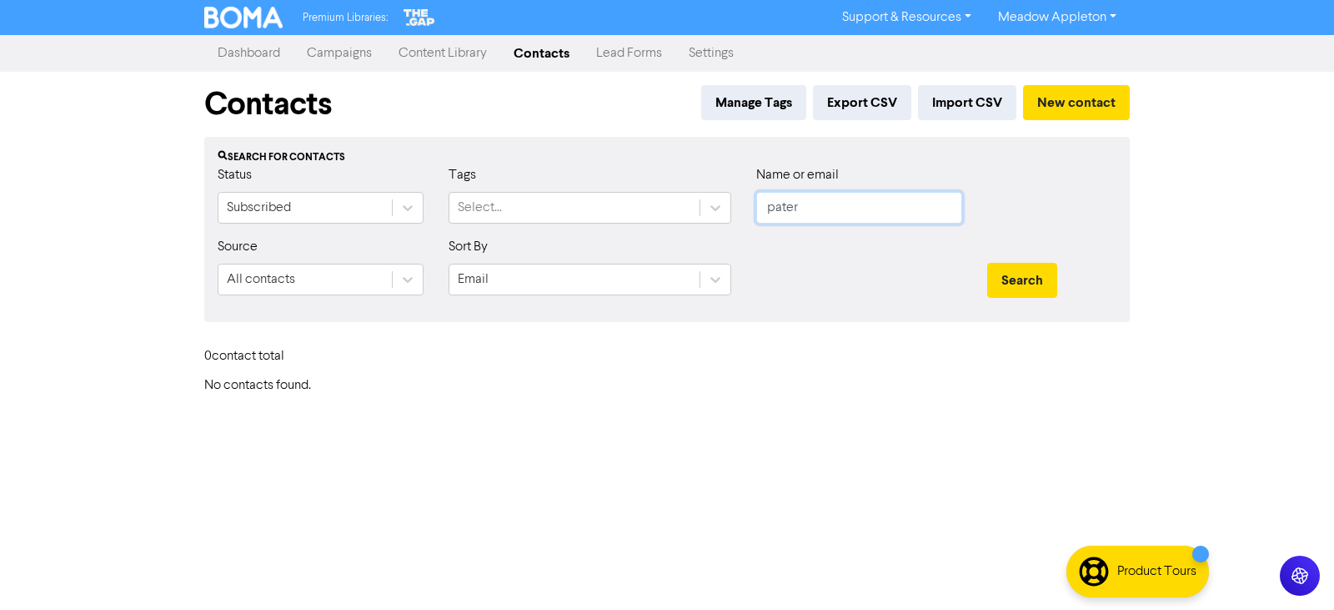
click at [846, 196] on input "pater" at bounding box center [859, 208] width 206 height 32
click at [988, 263] on button "Search" at bounding box center [1023, 280] width 70 height 35
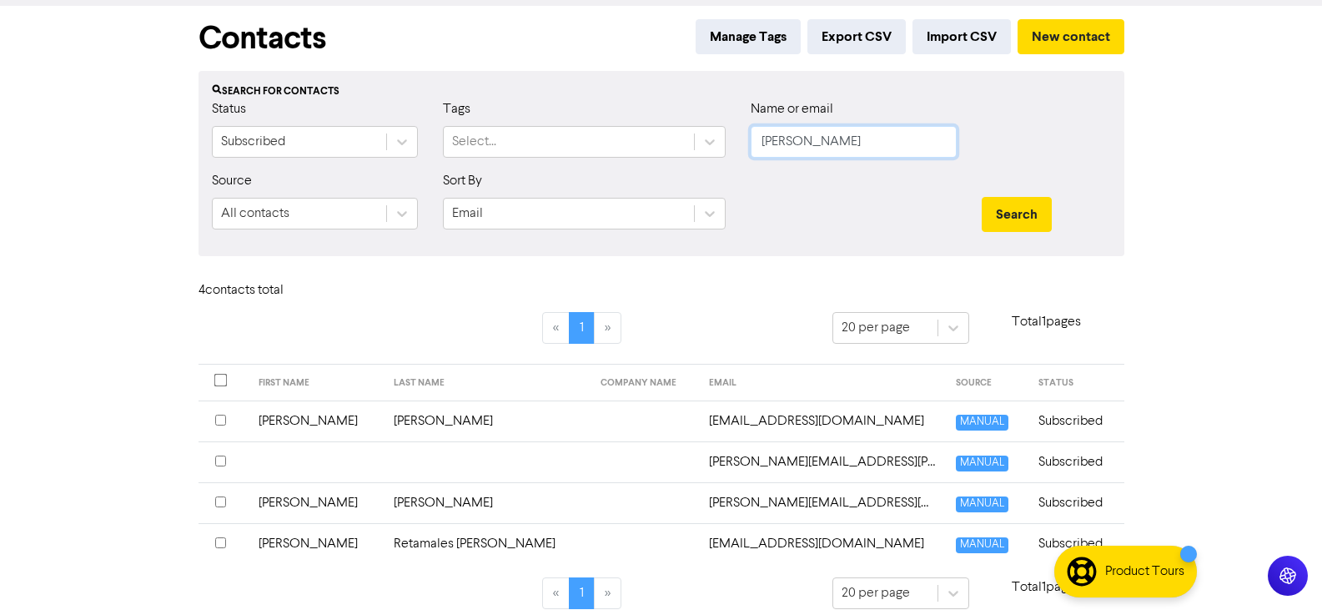
scroll to position [83, 0]
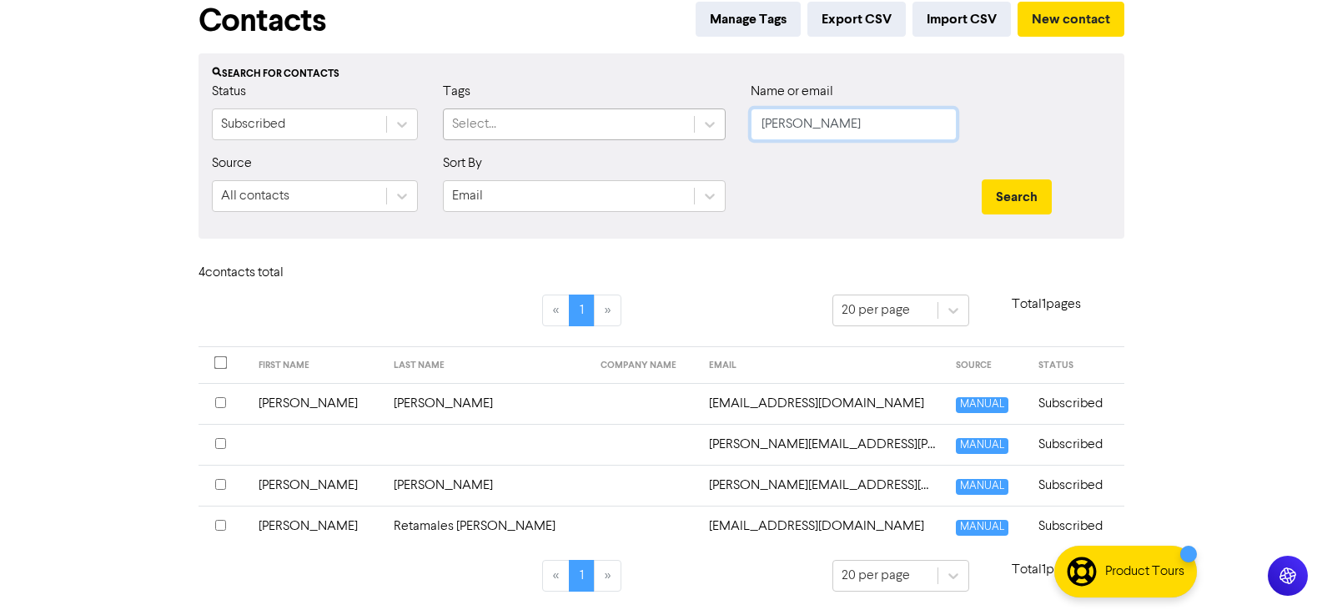
drag, startPoint x: 915, startPoint y: 115, endPoint x: 641, endPoint y: 117, distance: 273.6
click at [641, 117] on div "Status Subscribed Tags Select... Name or email [PERSON_NAME]" at bounding box center [661, 118] width 924 height 72
paste input "i@[DOMAIN_NAME]"
type input "[EMAIL_ADDRESS][DOMAIN_NAME]"
click at [1023, 191] on button "Search" at bounding box center [1017, 196] width 70 height 35
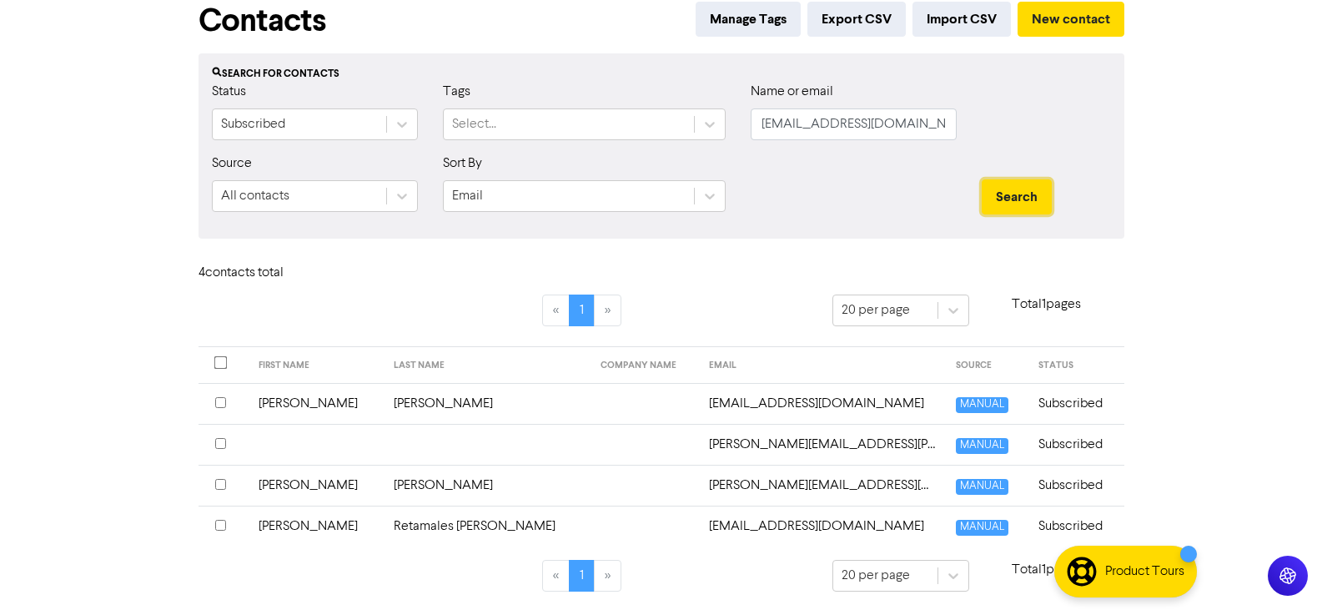
scroll to position [0, 0]
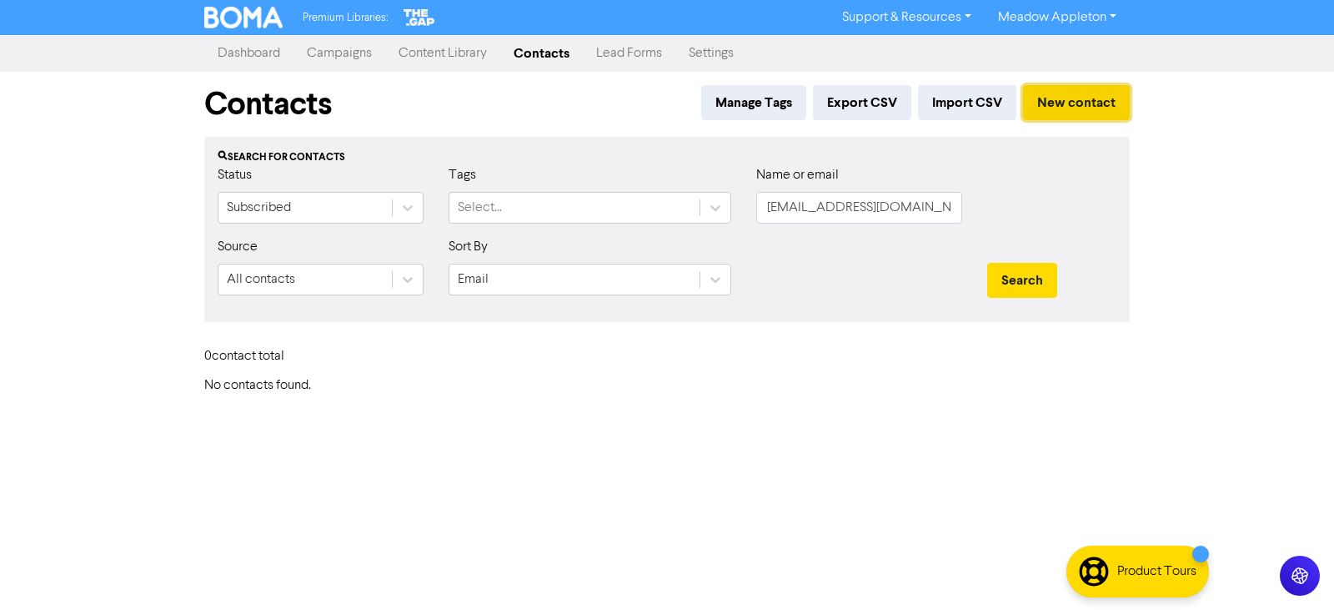
click at [1051, 107] on button "New contact" at bounding box center [1076, 102] width 107 height 35
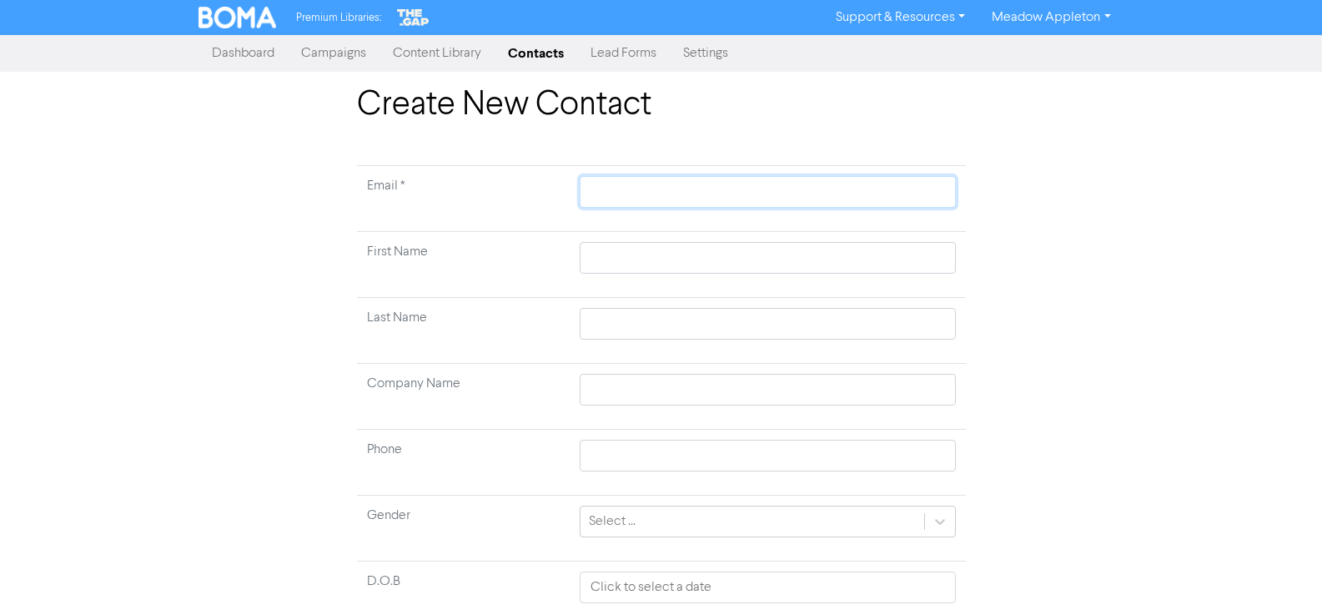
click at [711, 186] on input "text" at bounding box center [767, 192] width 375 height 32
paste input "[EMAIL_ADDRESS][DOMAIN_NAME]"
type input "[EMAIL_ADDRESS][DOMAIN_NAME]"
click at [676, 249] on input "text" at bounding box center [767, 258] width 375 height 32
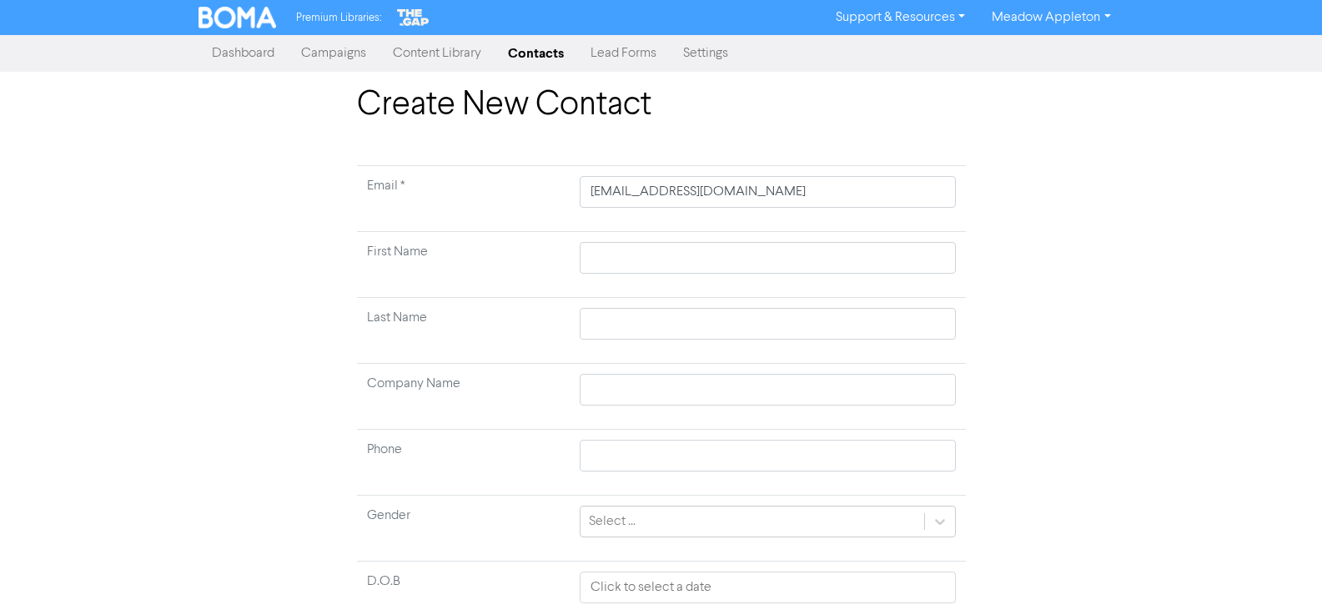
drag, startPoint x: 689, startPoint y: 241, endPoint x: 680, endPoint y: 249, distance: 12.4
click at [688, 243] on td at bounding box center [767, 265] width 395 height 66
click at [687, 253] on input "text" at bounding box center [767, 258] width 375 height 32
paste input "[PERSON_NAME]"
type input "[PERSON_NAME]"
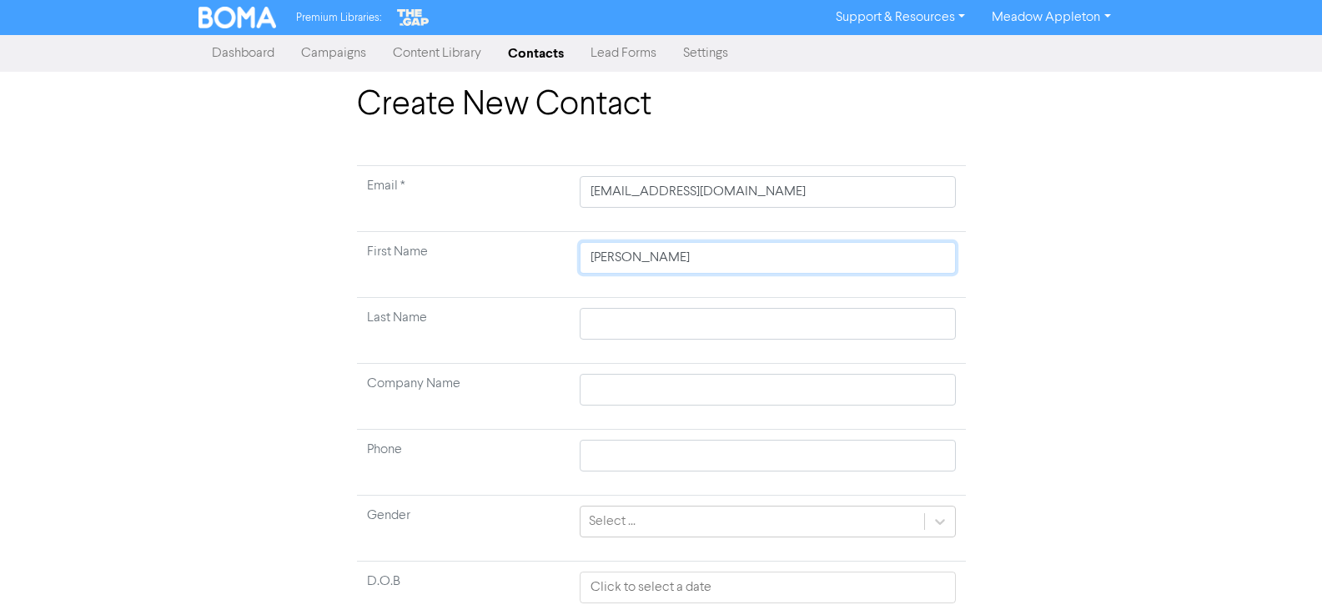
type input "[PERSON_NAME] ="
type input "[PERSON_NAME]"
drag, startPoint x: 622, startPoint y: 319, endPoint x: 632, endPoint y: 327, distance: 12.5
click at [622, 319] on input "text" at bounding box center [767, 324] width 375 height 32
paste input "Paterson"
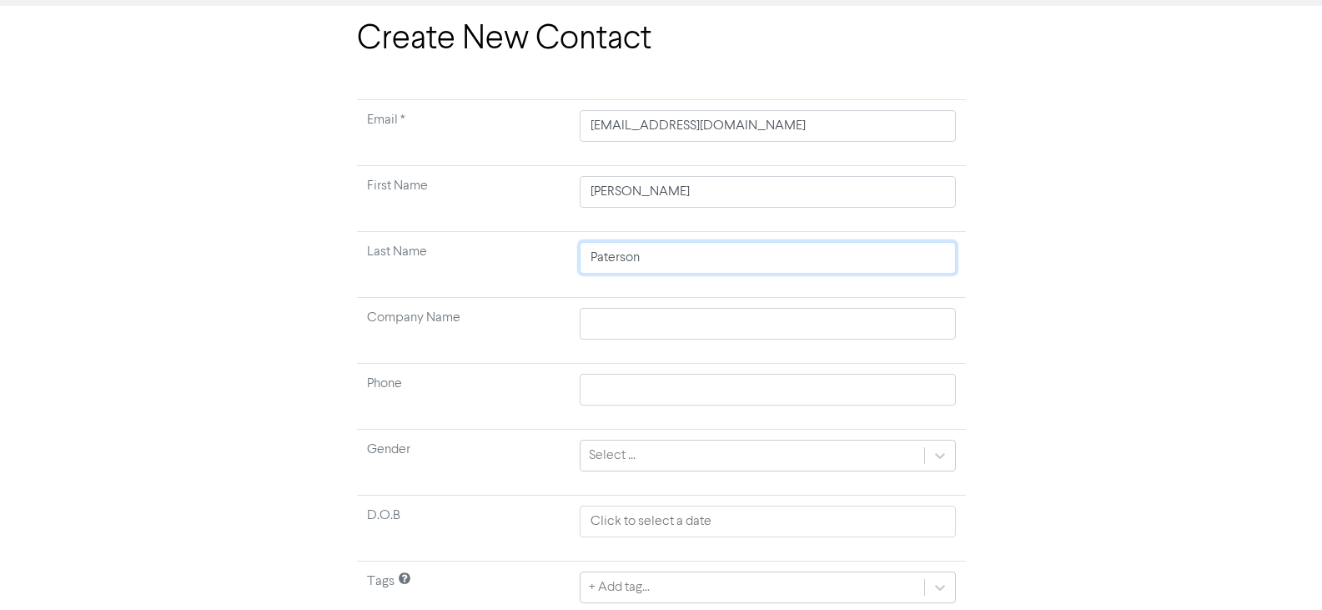
scroll to position [131, 0]
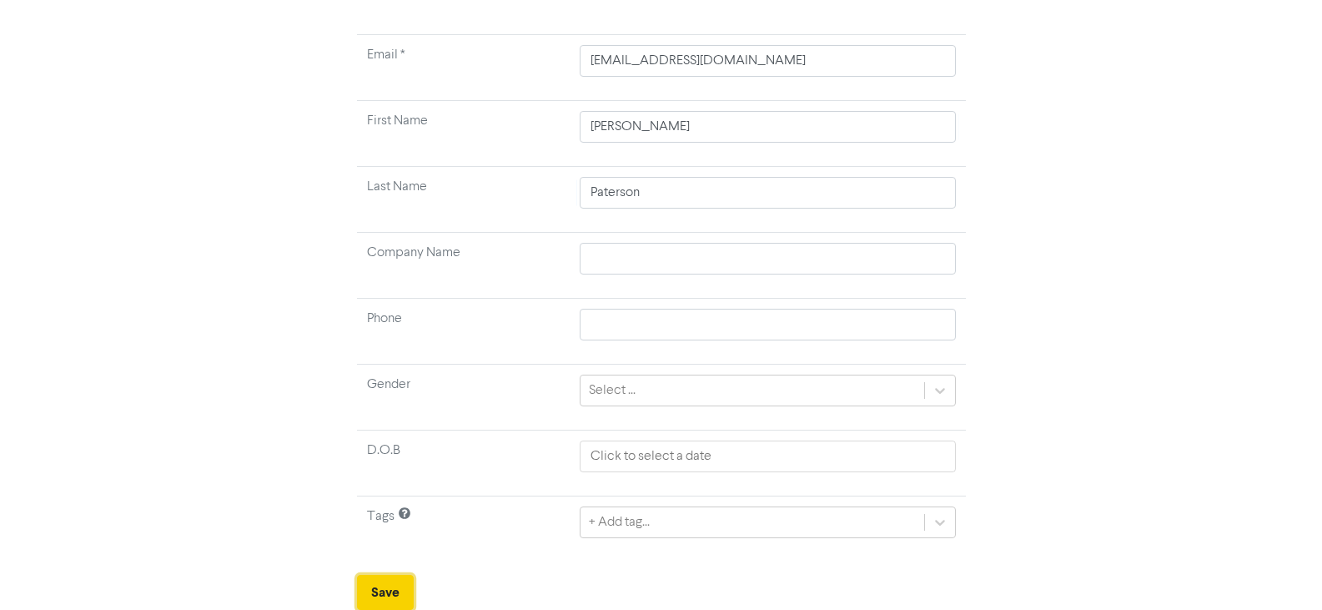
click at [379, 588] on button "Save" at bounding box center [385, 592] width 57 height 35
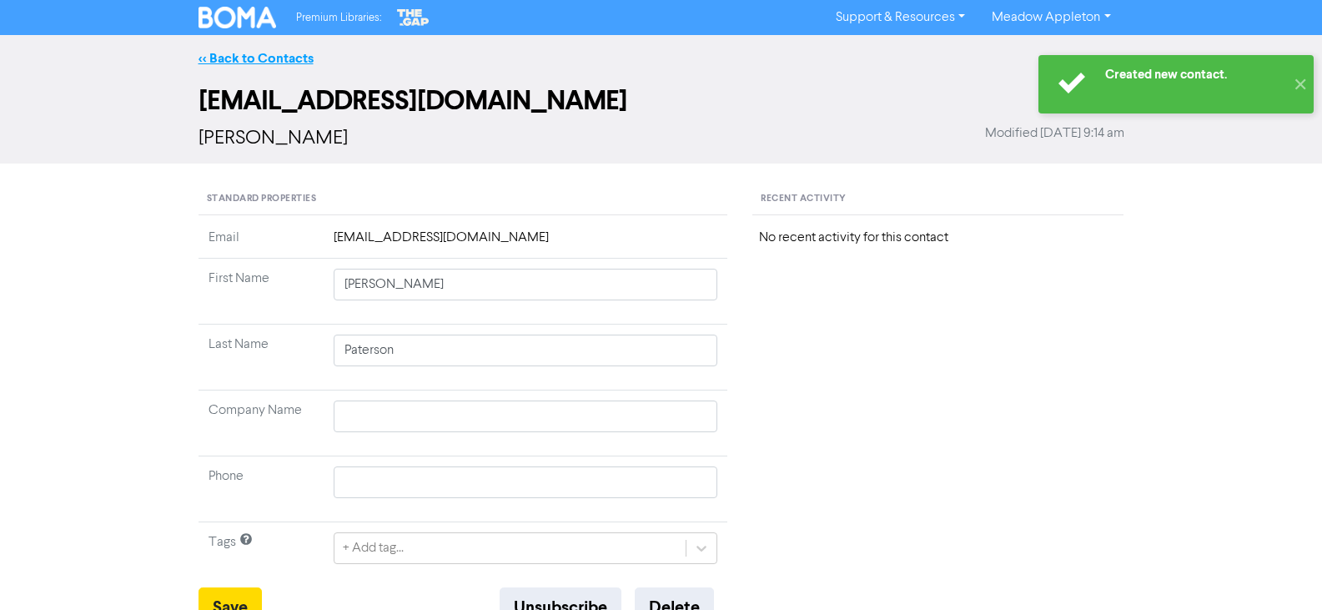
click at [279, 61] on link "<< Back to Contacts" at bounding box center [256, 58] width 115 height 17
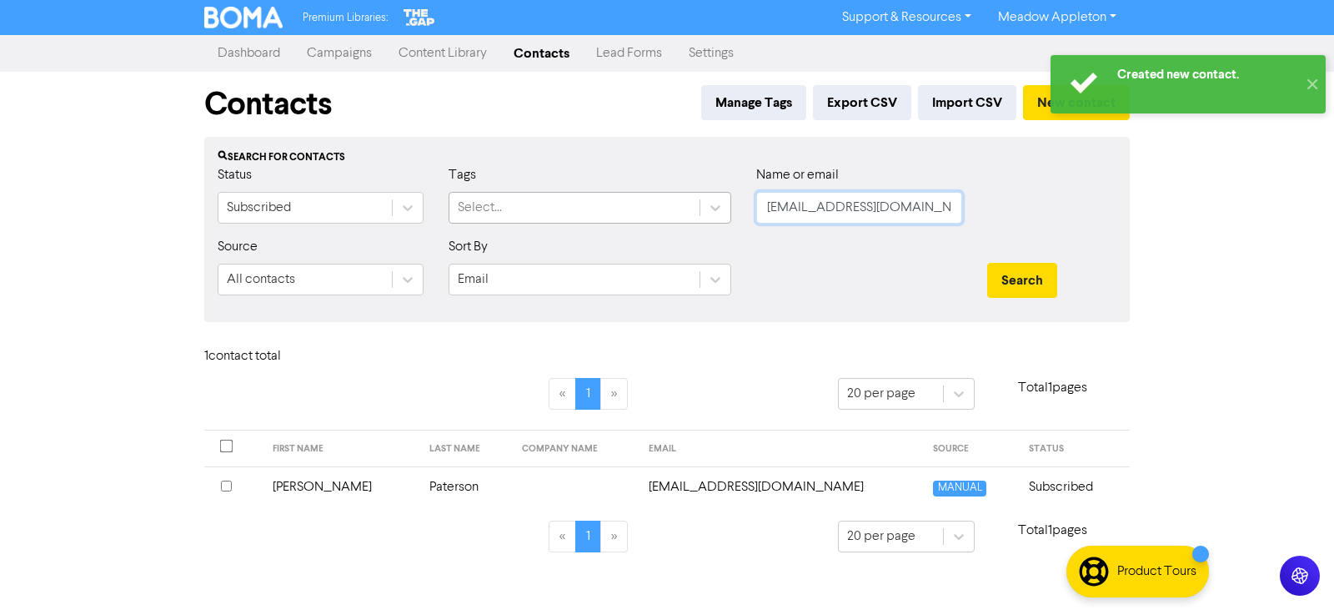
drag, startPoint x: 891, startPoint y: 204, endPoint x: 686, endPoint y: 221, distance: 205.0
click at [686, 221] on div "Status Subscribed Tags Select... Name or email [EMAIL_ADDRESS][DOMAIN_NAME]" at bounding box center [667, 201] width 924 height 72
paste input "[PERSON_NAME]@sharpieconstruction"
click at [1022, 285] on button "Search" at bounding box center [1023, 280] width 70 height 35
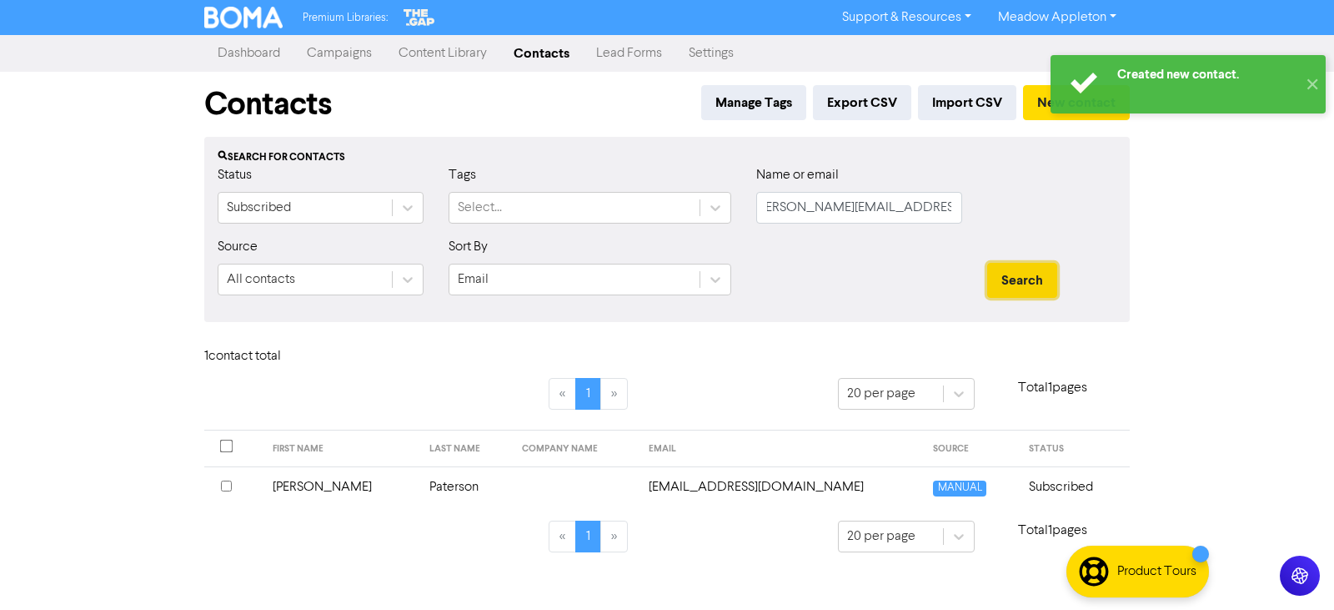
scroll to position [0, 0]
